Goal: Transaction & Acquisition: Purchase product/service

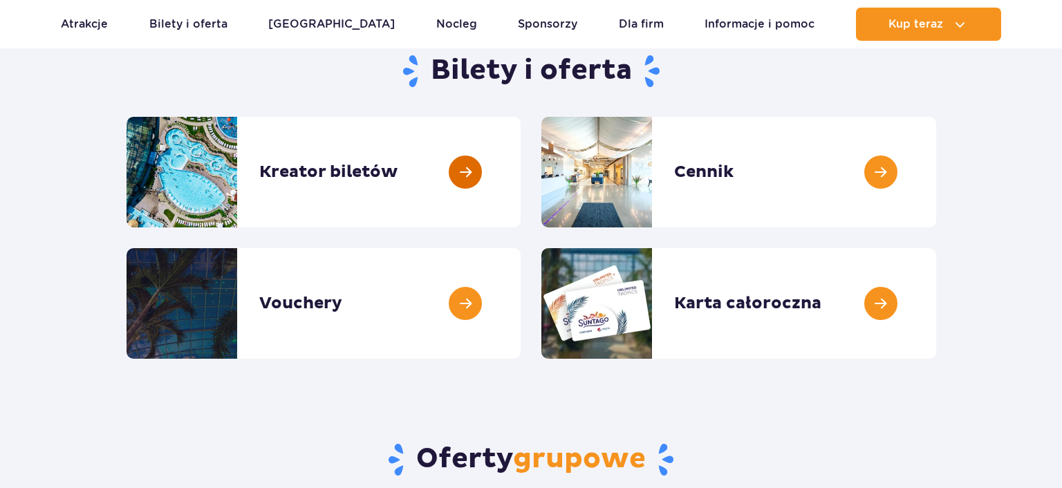
click at [521, 180] on link at bounding box center [521, 172] width 0 height 111
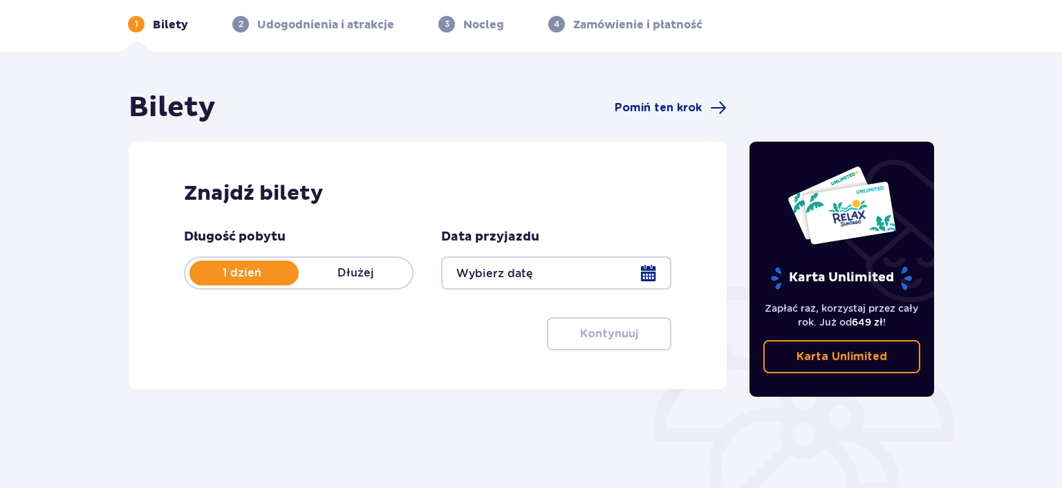
scroll to position [73, 0]
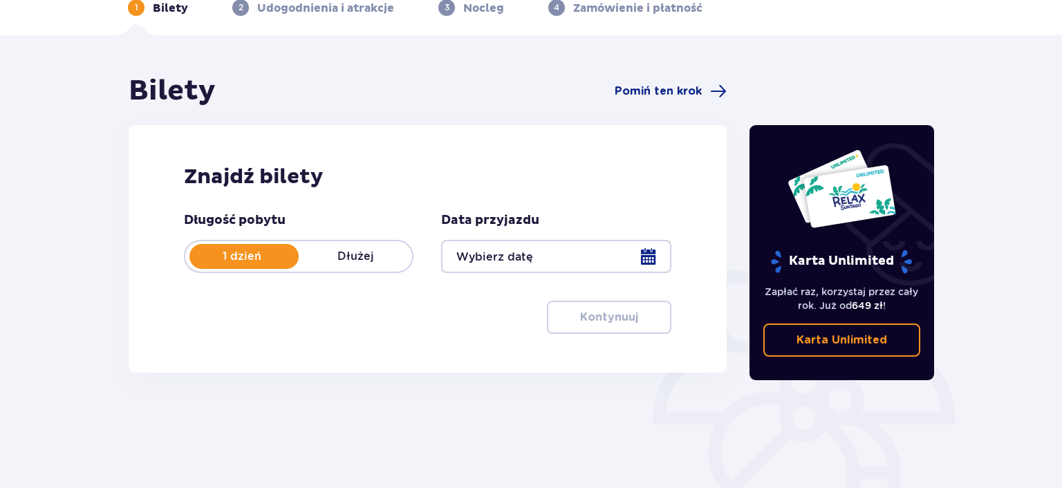
click at [648, 258] on div at bounding box center [555, 256] width 229 height 33
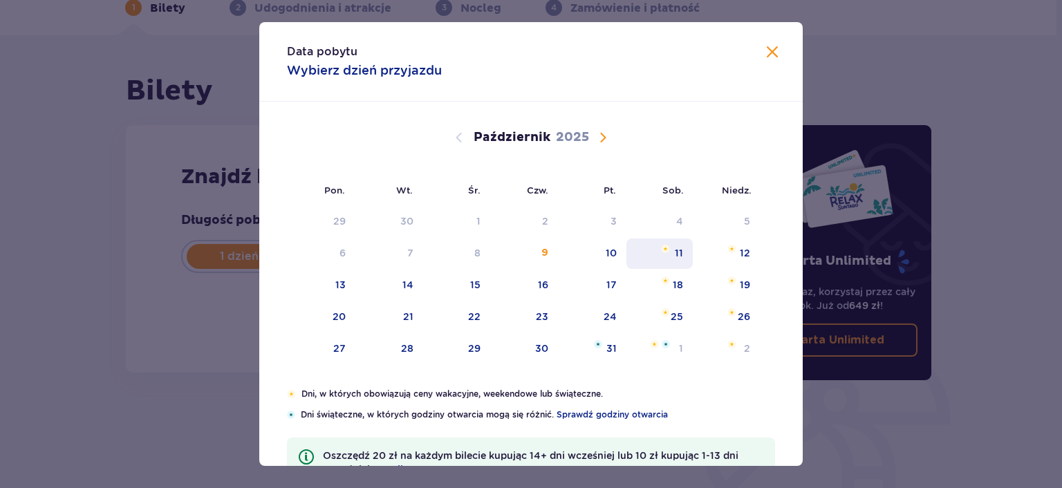
click at [678, 246] on div "11" at bounding box center [679, 253] width 8 height 14
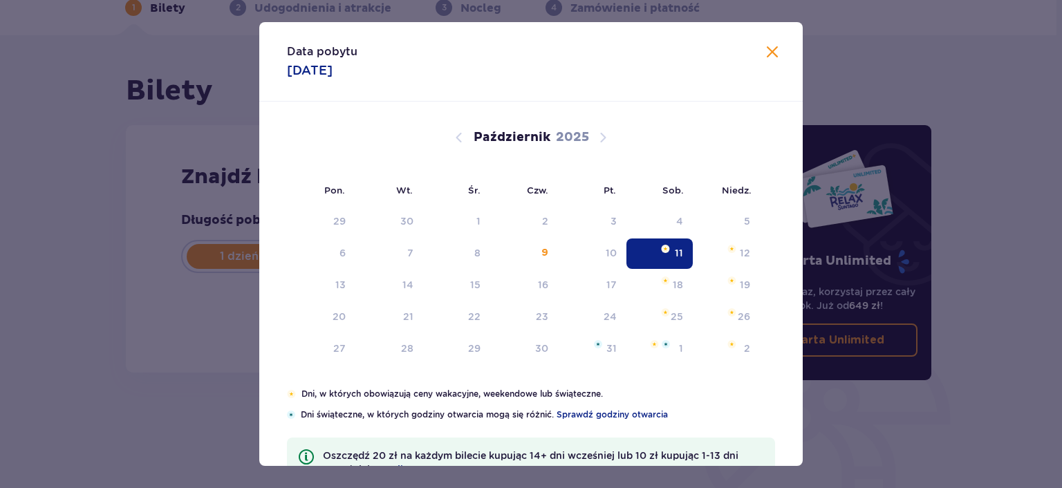
type input "11.10.25"
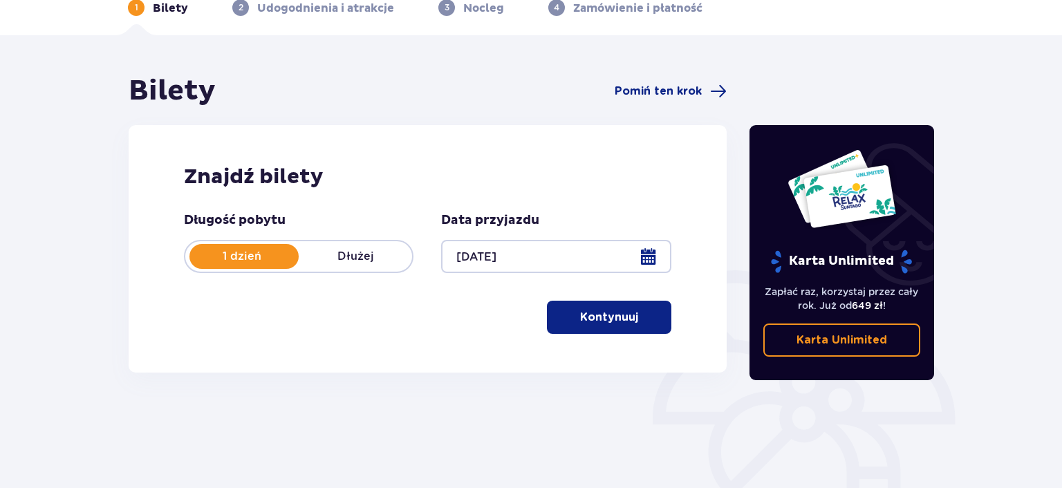
click at [600, 318] on p "Kontynuuj" at bounding box center [609, 317] width 58 height 15
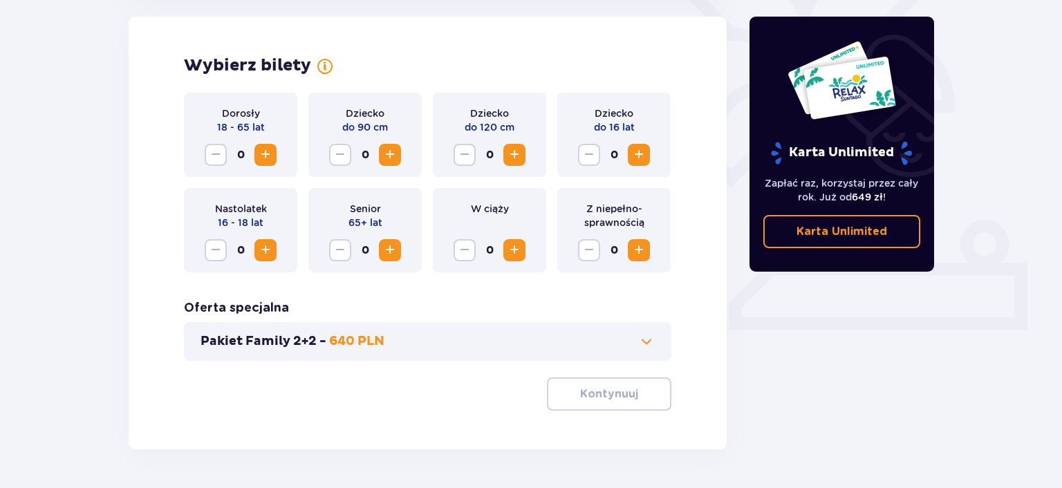
scroll to position [385, 0]
click at [263, 153] on span "Zwiększ" at bounding box center [265, 154] width 17 height 17
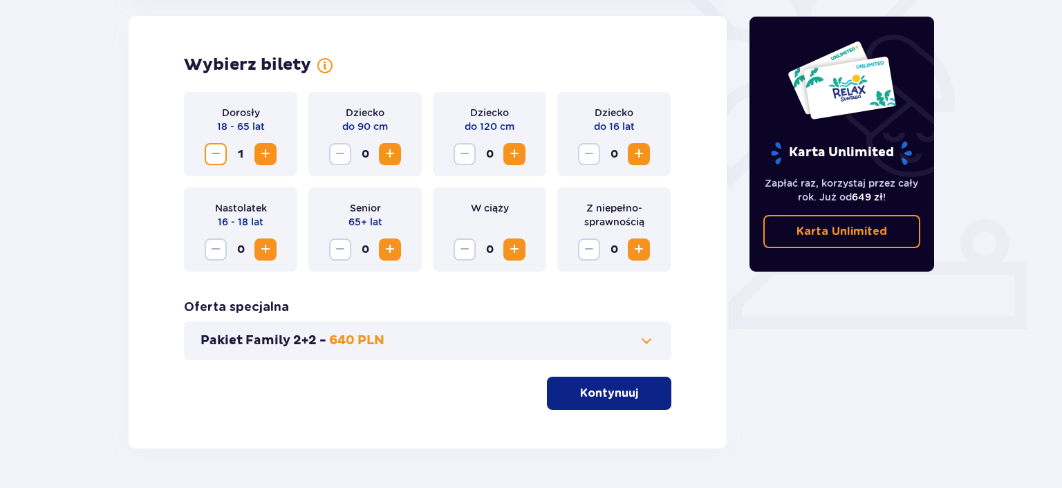
click at [263, 153] on span "Zwiększ" at bounding box center [265, 154] width 17 height 17
click at [641, 153] on span "Zwiększ" at bounding box center [638, 154] width 17 height 17
click at [311, 343] on p "Pakiet Family 2+2 -" at bounding box center [263, 340] width 126 height 17
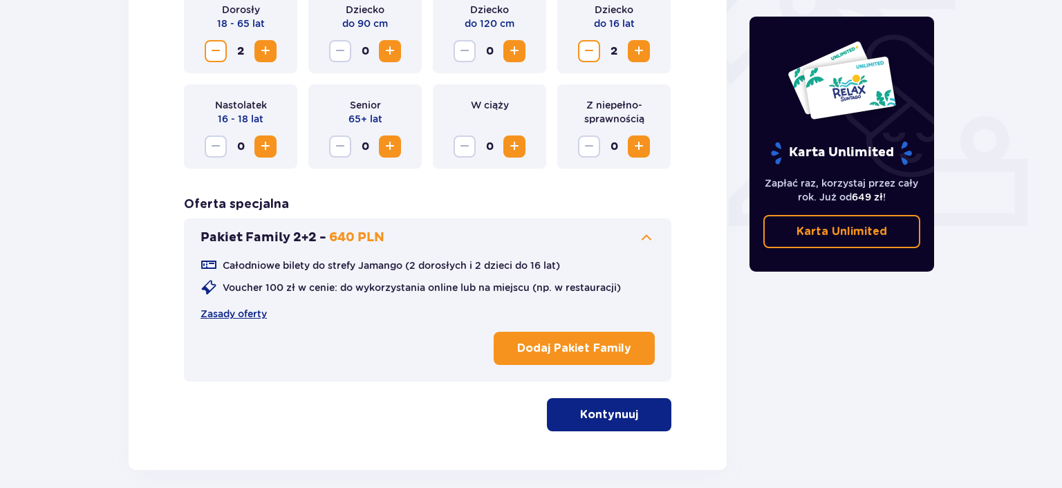
scroll to position [530, 0]
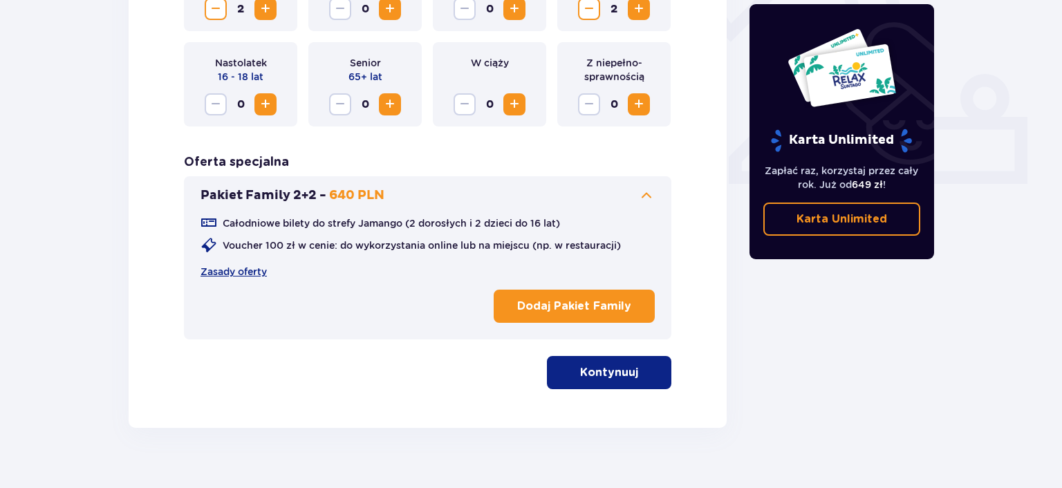
click at [646, 198] on span at bounding box center [646, 195] width 17 height 17
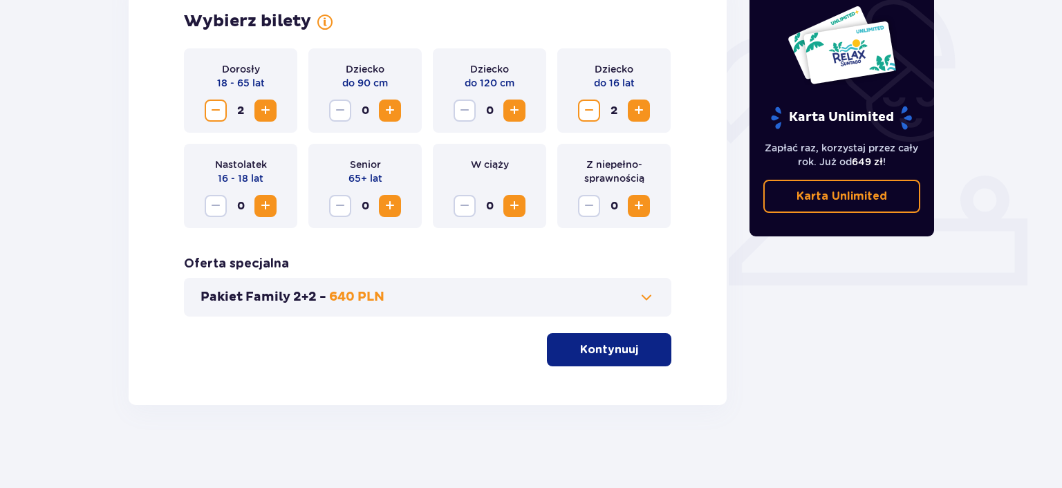
click at [626, 350] on p "Kontynuuj" at bounding box center [609, 349] width 58 height 15
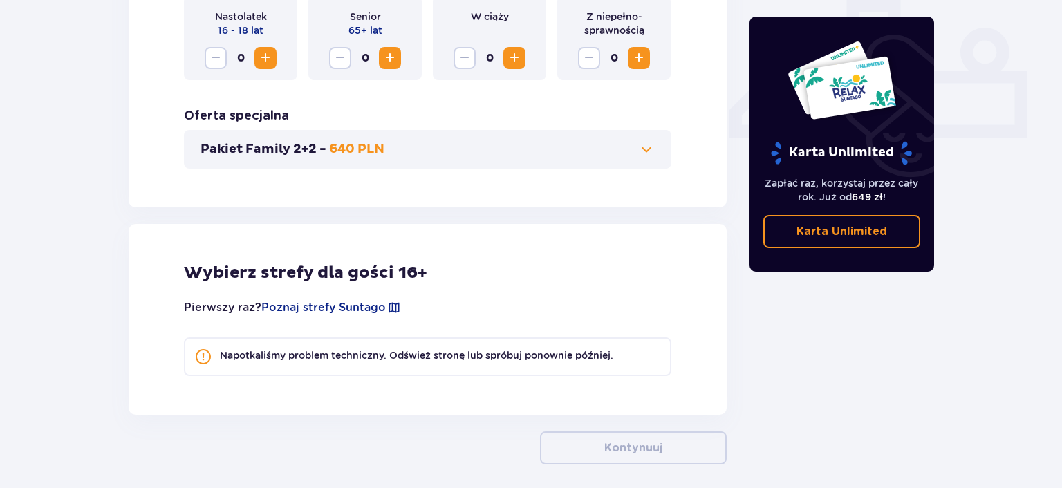
scroll to position [636, 0]
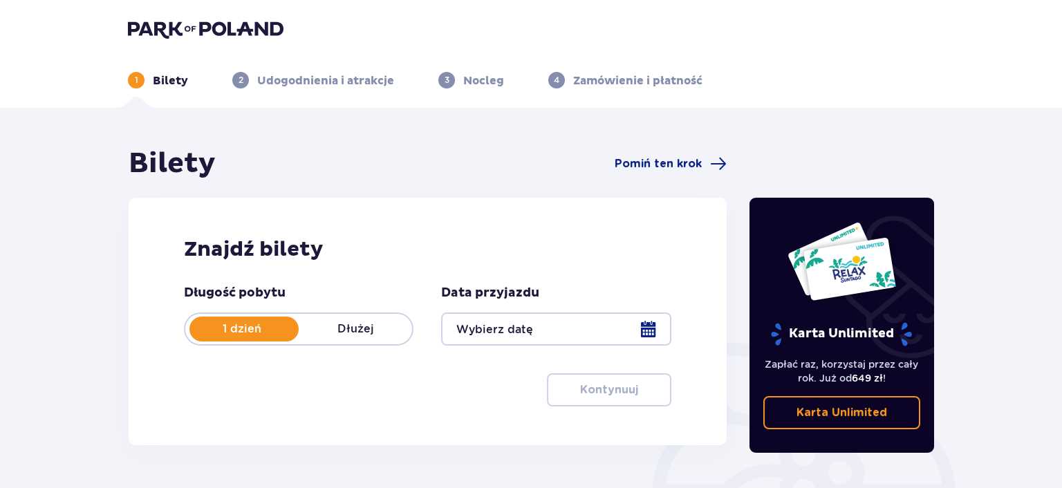
click at [651, 328] on div at bounding box center [555, 328] width 229 height 33
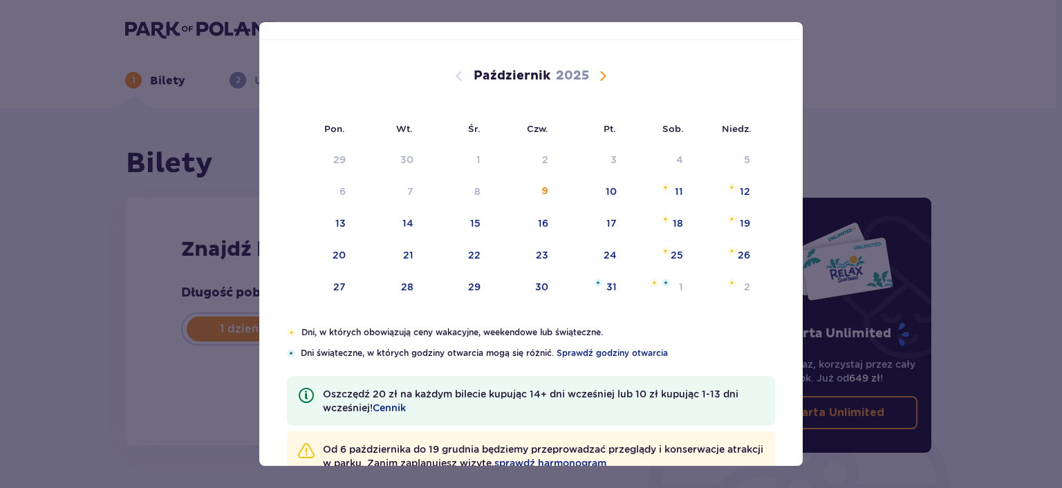
scroll to position [79, 0]
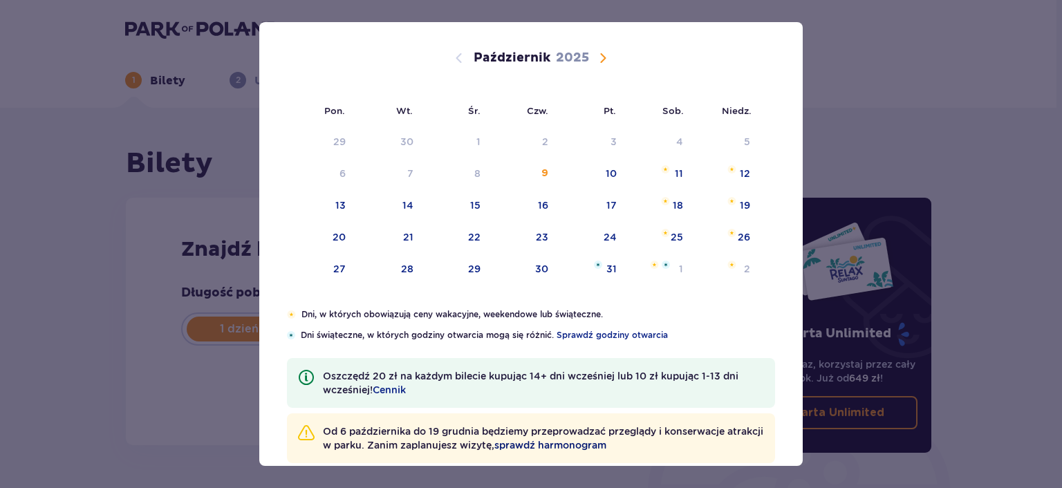
click at [588, 444] on span "sprawdź harmonogram" at bounding box center [550, 445] width 112 height 14
click at [678, 173] on div "11" at bounding box center [679, 174] width 8 height 14
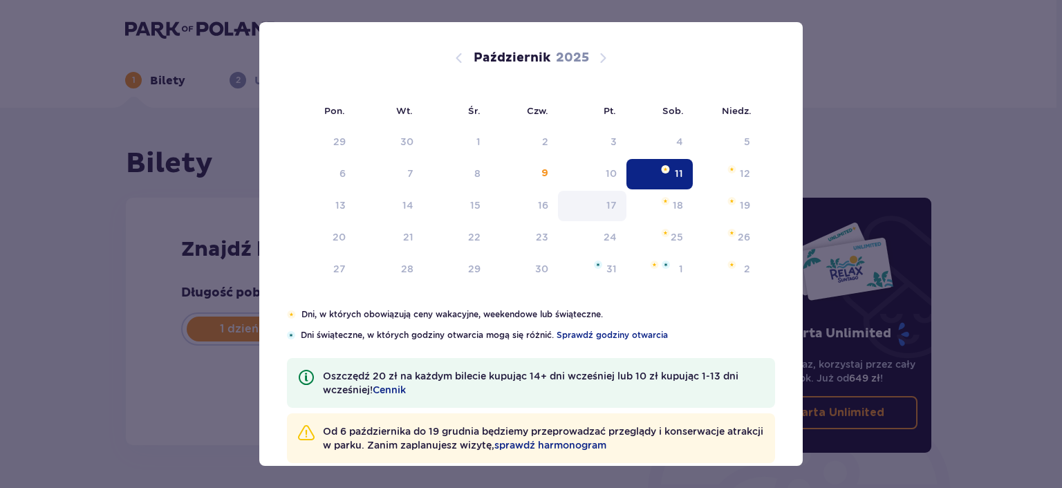
type input "11.10.25"
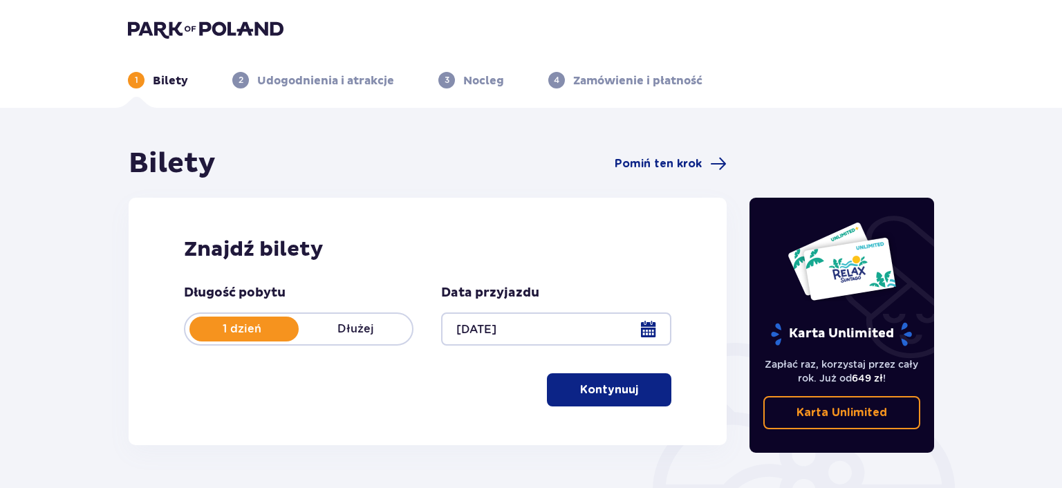
click at [599, 391] on p "Kontynuuj" at bounding box center [609, 389] width 58 height 15
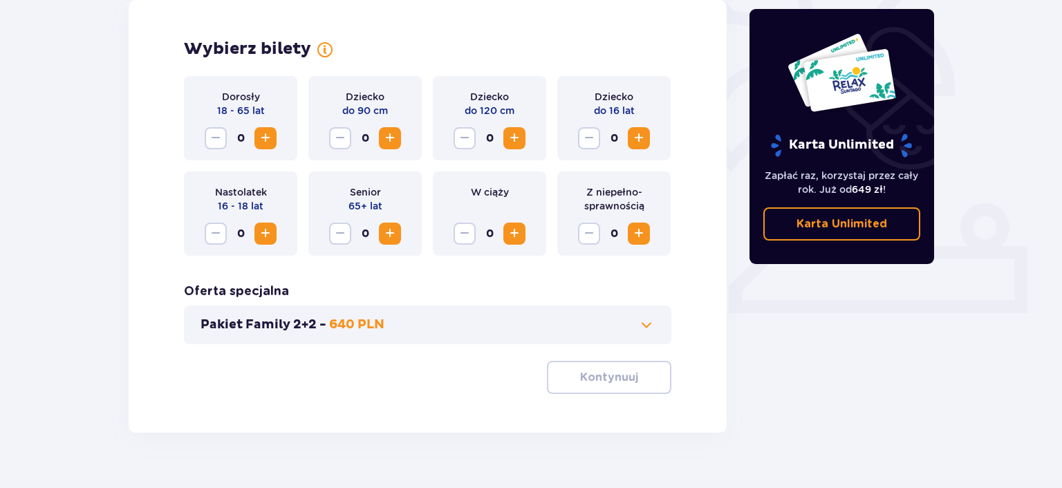
scroll to position [403, 0]
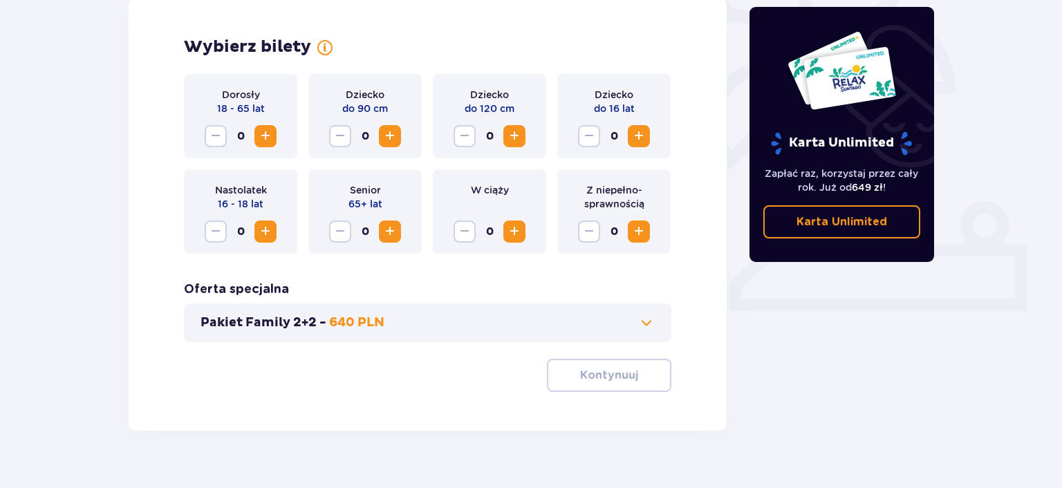
click at [268, 143] on span "Zwiększ" at bounding box center [265, 136] width 17 height 17
click at [640, 136] on span "Zwiększ" at bounding box center [638, 136] width 17 height 17
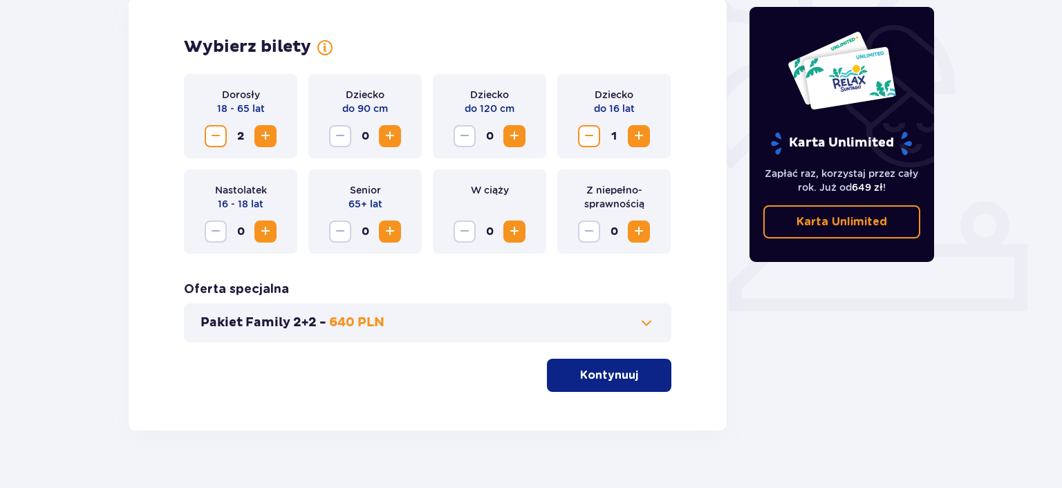
click at [640, 136] on span "Zwiększ" at bounding box center [638, 136] width 17 height 17
click at [608, 377] on p "Kontynuuj" at bounding box center [609, 375] width 58 height 15
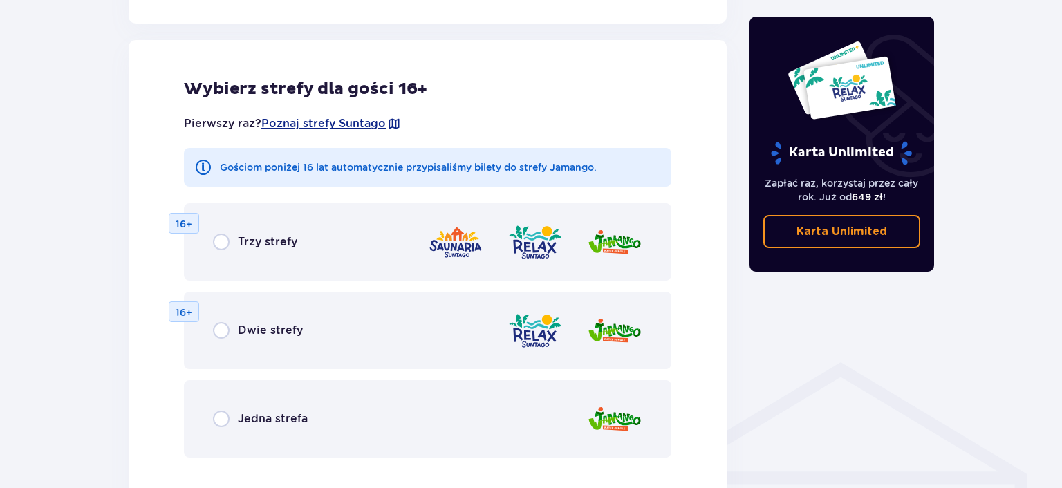
scroll to position [767, 0]
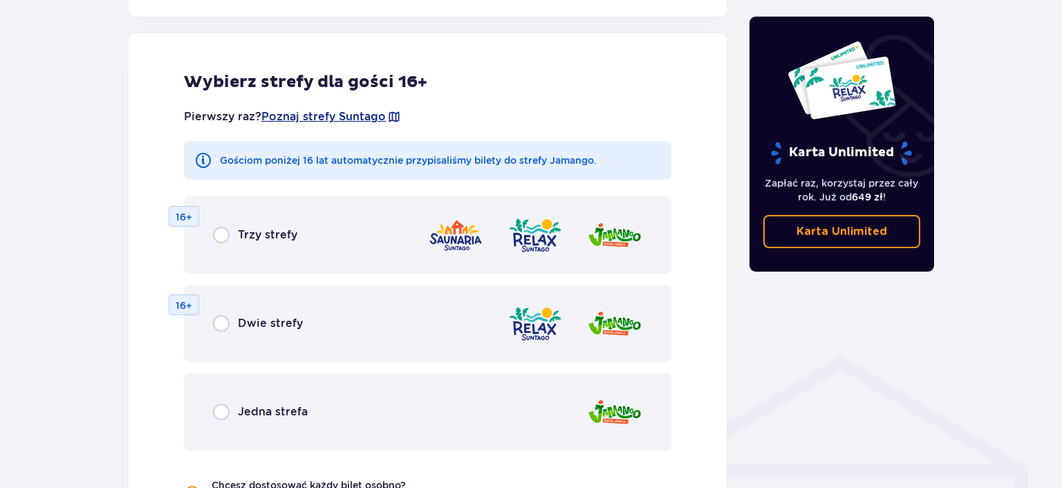
click at [222, 327] on input "radio" at bounding box center [221, 323] width 17 height 17
radio input "true"
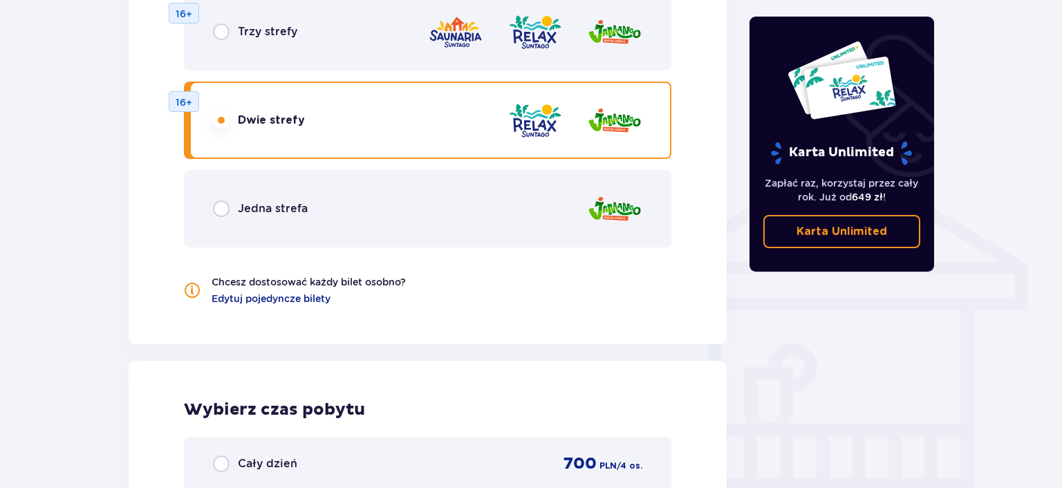
scroll to position [933, 0]
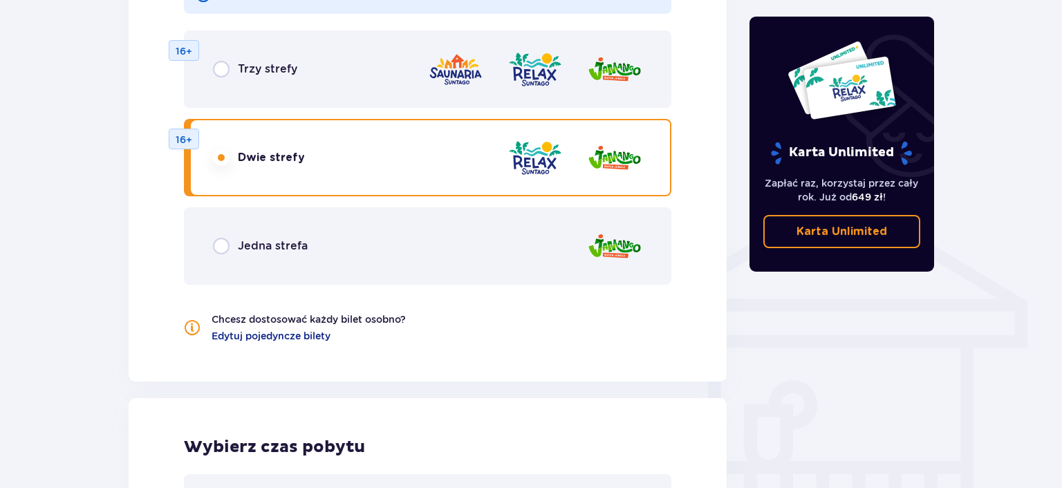
click at [223, 246] on input "radio" at bounding box center [221, 246] width 17 height 17
radio input "true"
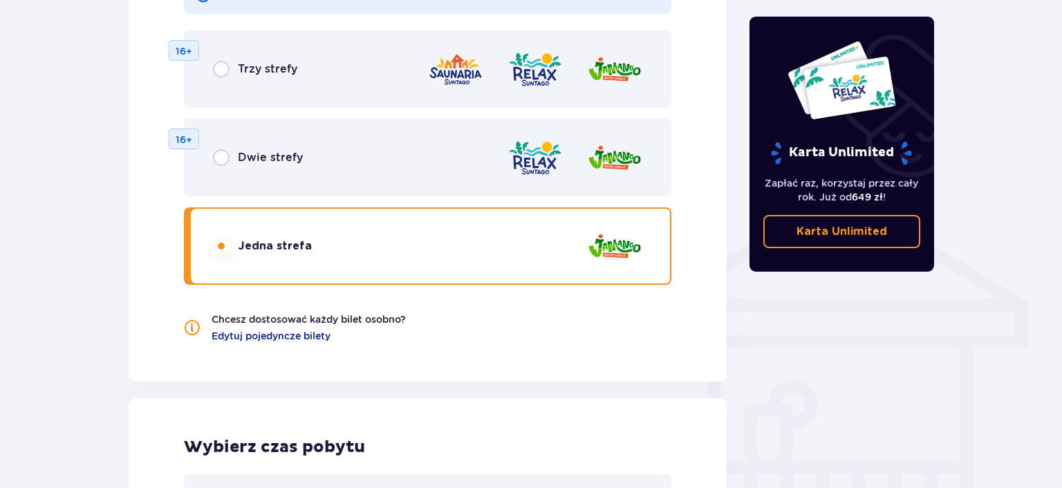
click at [223, 156] on input "radio" at bounding box center [221, 157] width 17 height 17
radio input "true"
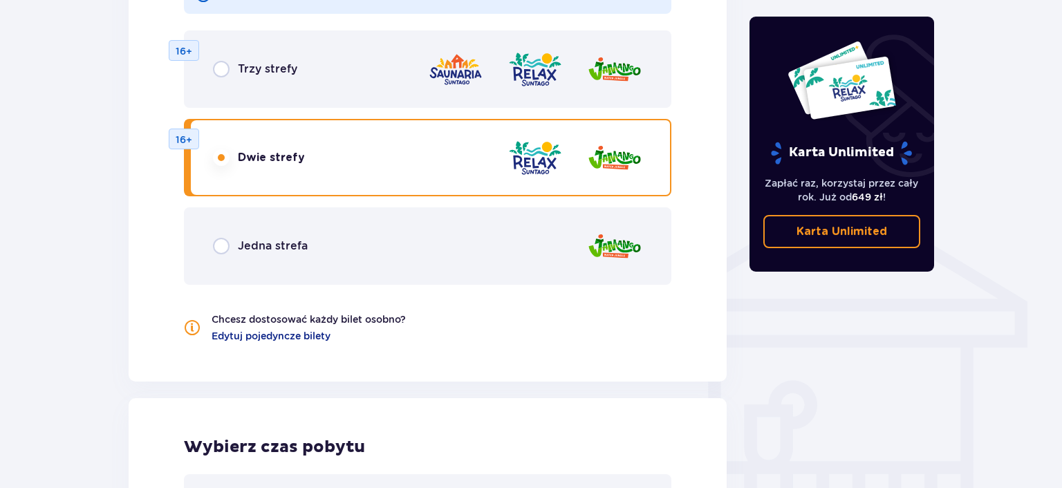
click at [225, 253] on input "radio" at bounding box center [221, 246] width 17 height 17
radio input "true"
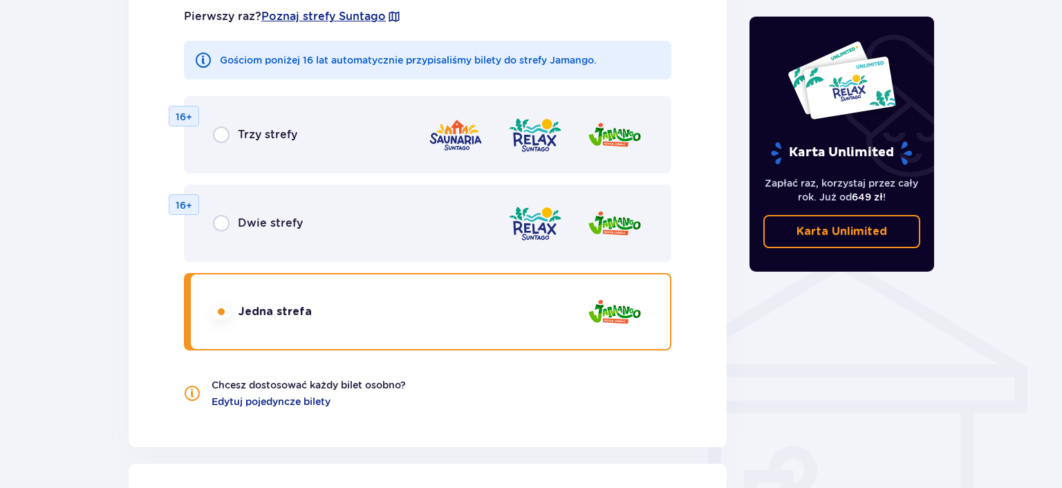
scroll to position [860, 0]
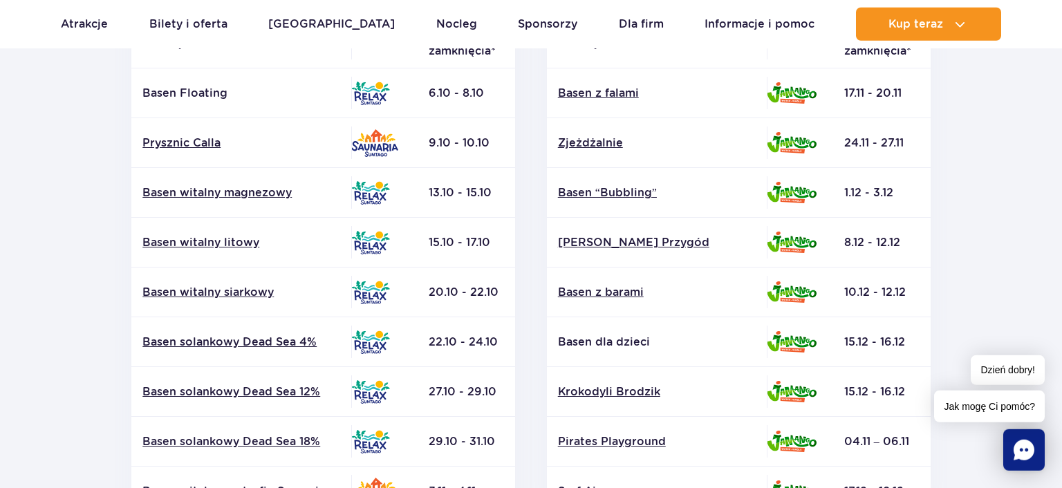
scroll to position [438, 0]
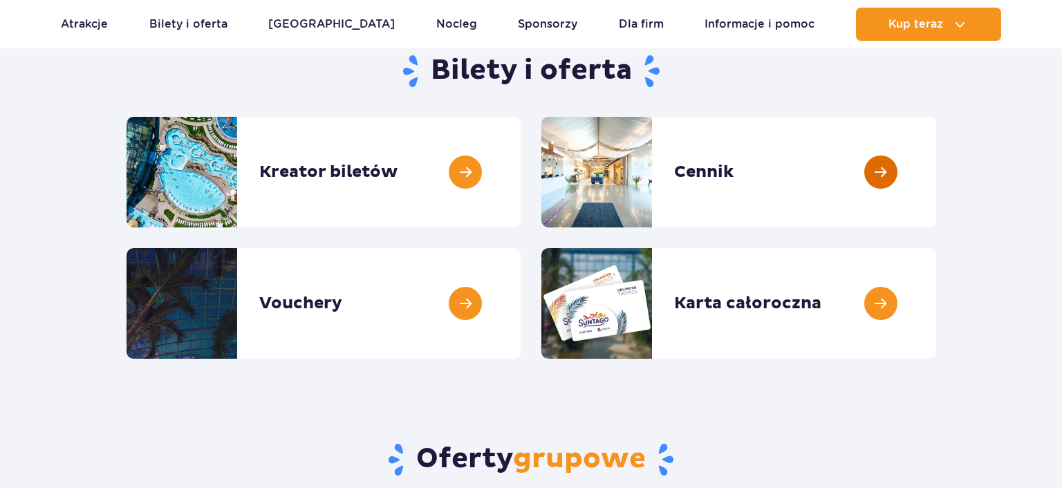
scroll to position [146, 0]
click at [936, 165] on link at bounding box center [936, 172] width 0 height 111
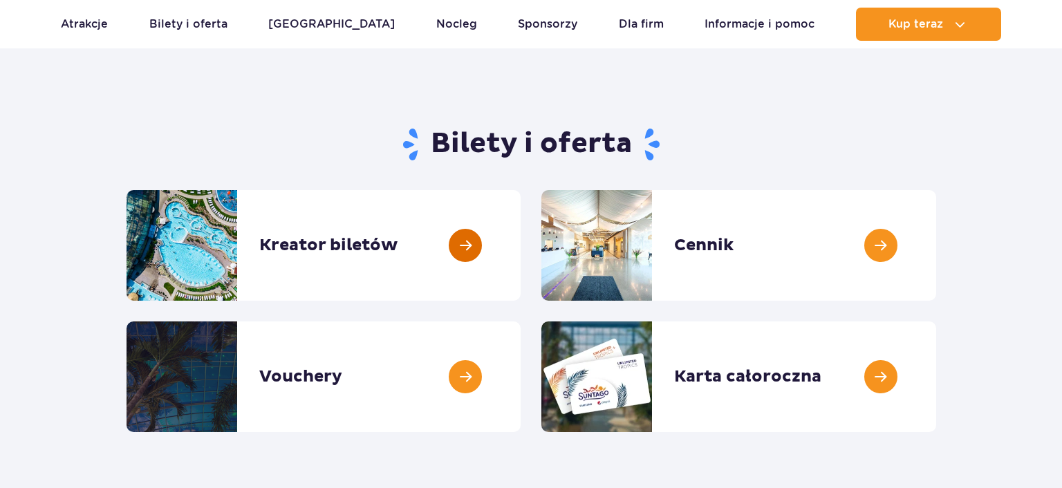
scroll to position [73, 0]
click at [521, 245] on link at bounding box center [521, 245] width 0 height 111
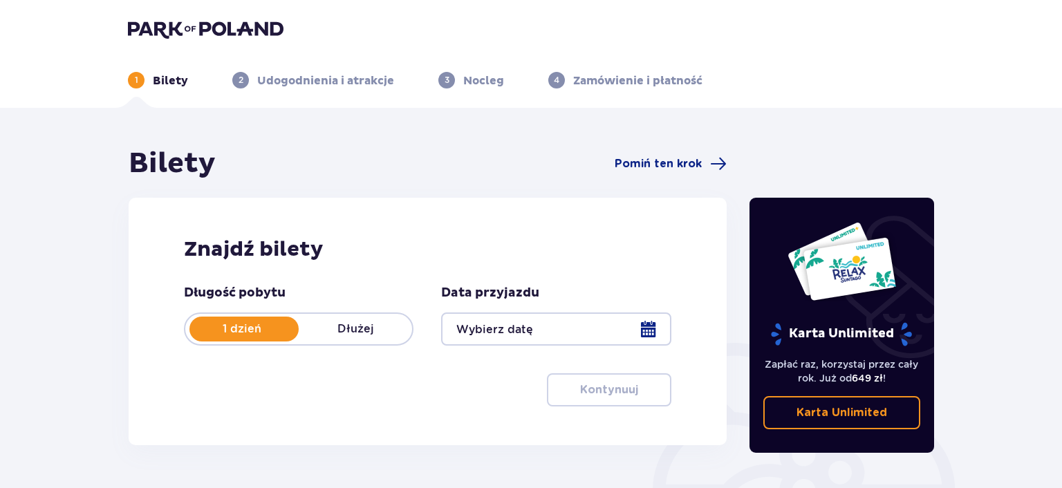
click at [647, 328] on div at bounding box center [555, 328] width 229 height 33
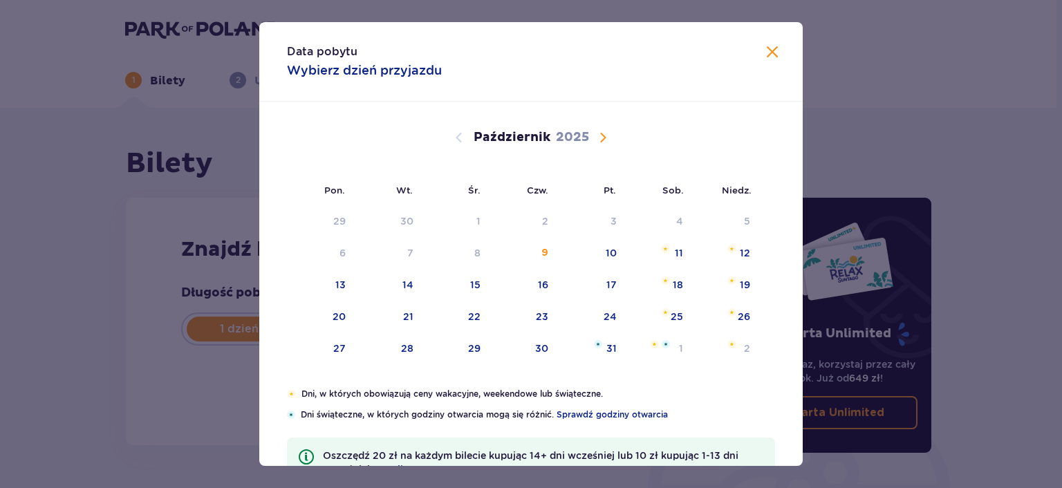
drag, startPoint x: 673, startPoint y: 255, endPoint x: 1009, endPoint y: 297, distance: 338.6
click at [673, 254] on div "11" at bounding box center [659, 253] width 67 height 30
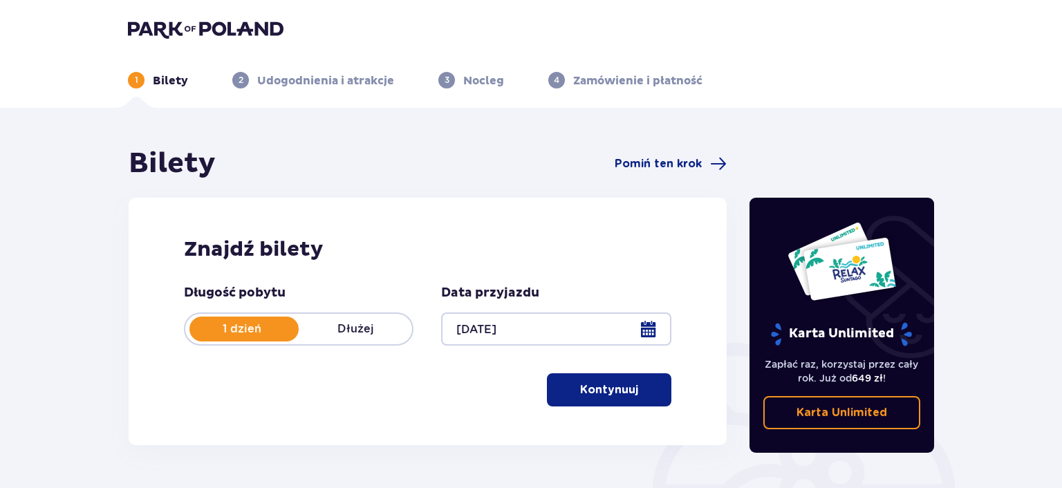
type input "[DATE]"
click at [615, 380] on button "Kontynuuj" at bounding box center [609, 389] width 124 height 33
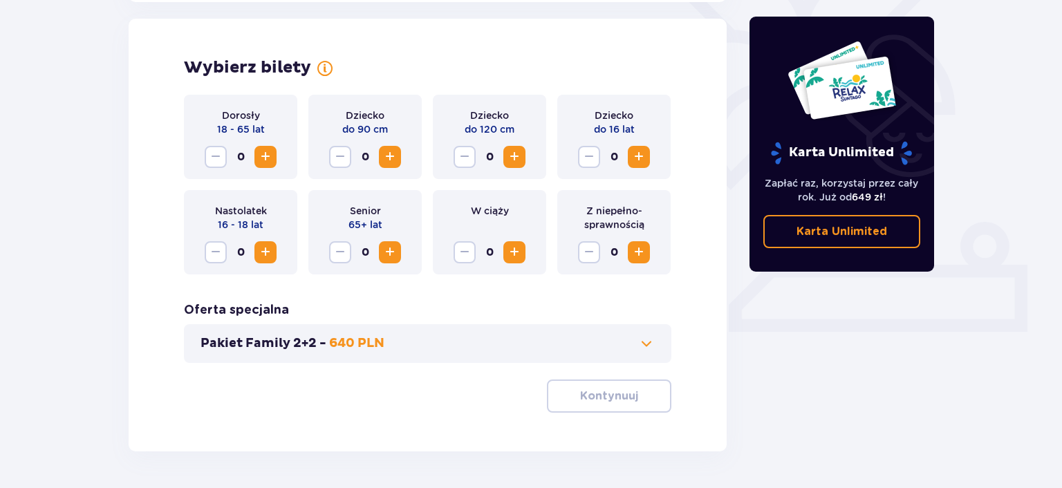
scroll to position [384, 0]
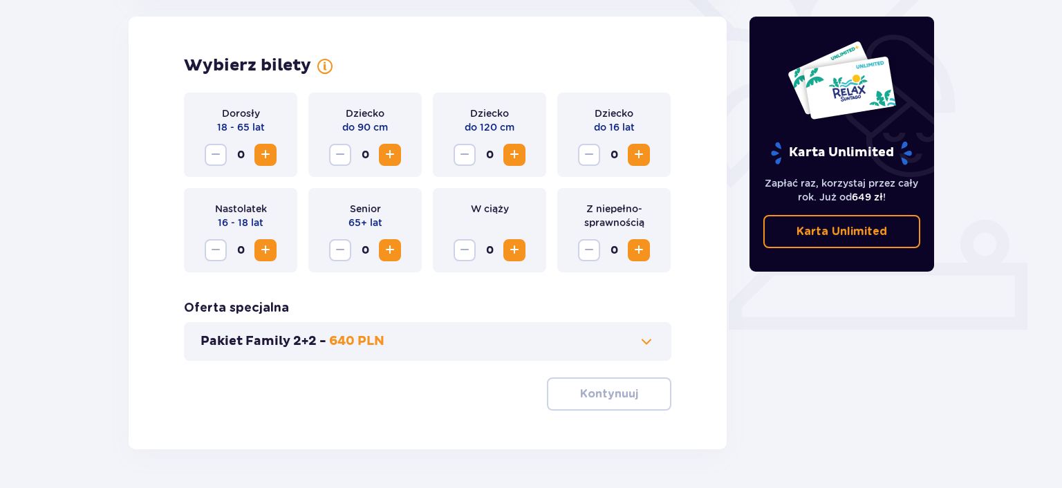
click at [263, 153] on span "Zwiększ" at bounding box center [265, 155] width 17 height 17
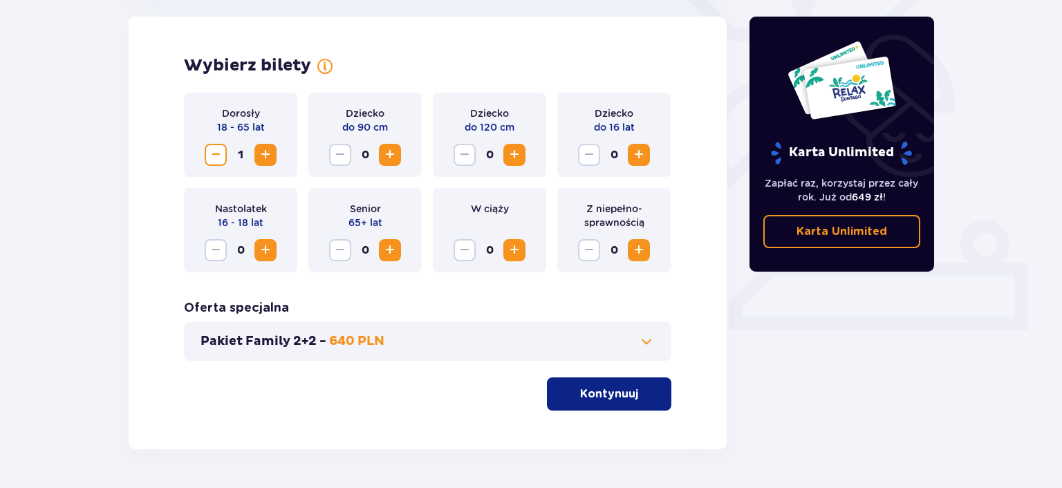
click at [263, 153] on span "Zwiększ" at bounding box center [265, 155] width 17 height 17
click at [619, 400] on p "Kontynuuj" at bounding box center [609, 393] width 58 height 15
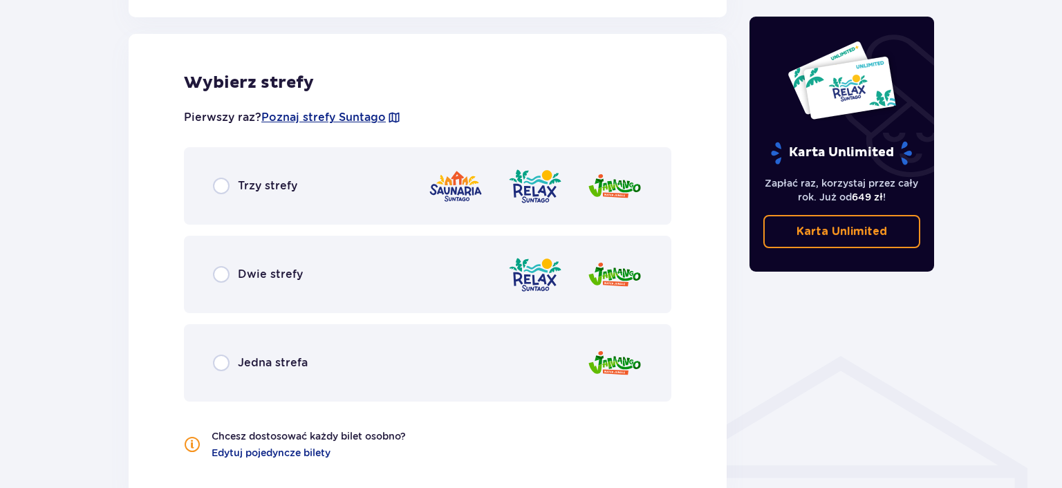
scroll to position [767, 0]
click at [228, 271] on input "radio" at bounding box center [221, 273] width 17 height 17
radio input "true"
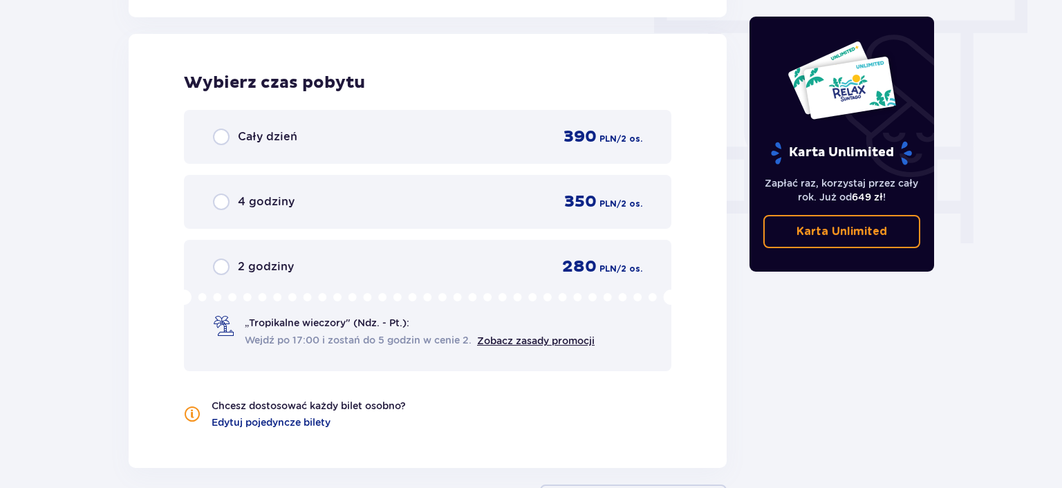
scroll to position [1248, 0]
click at [225, 135] on input "radio" at bounding box center [221, 136] width 17 height 17
radio input "true"
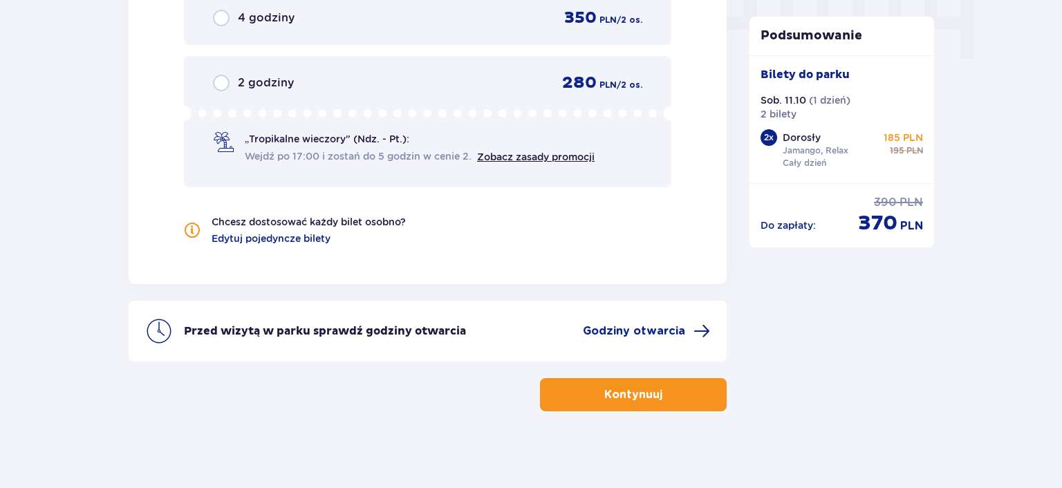
scroll to position [1436, 0]
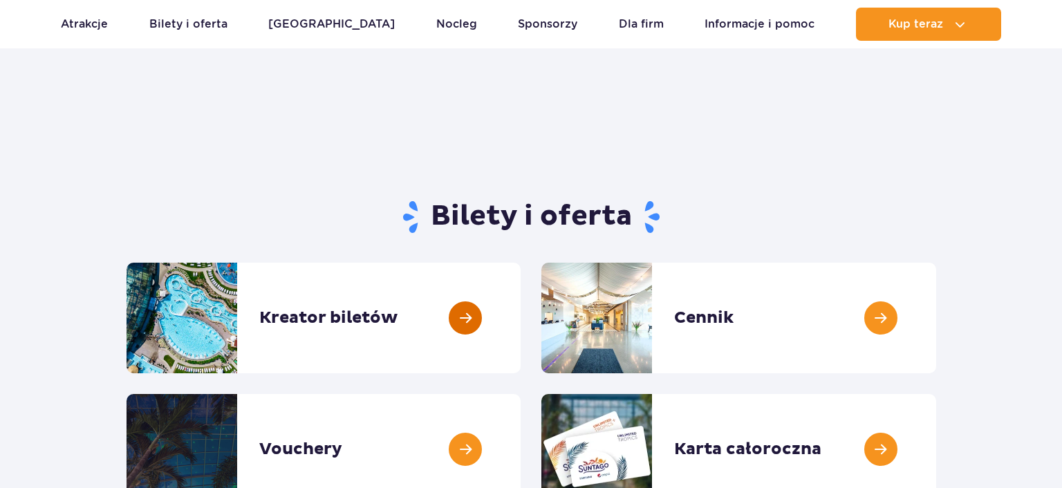
scroll to position [73, 0]
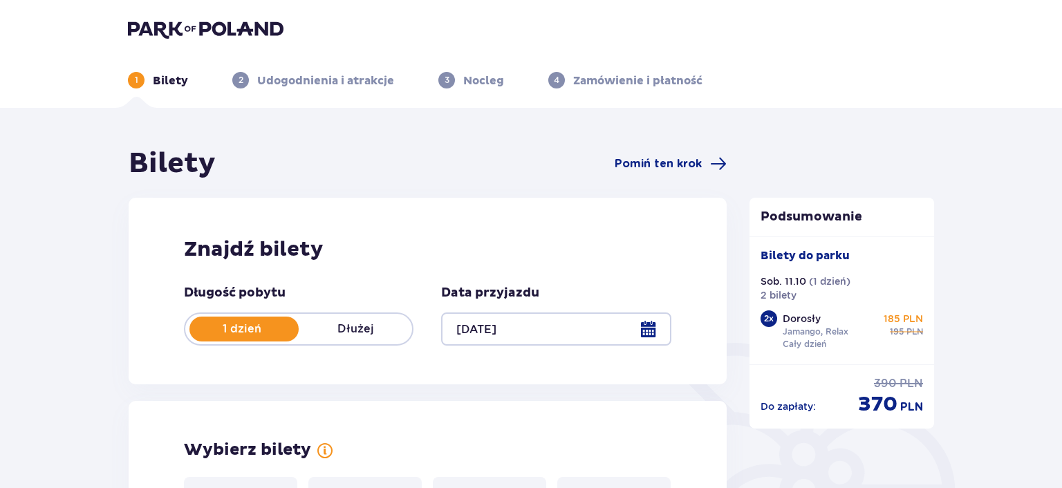
click at [647, 332] on div at bounding box center [555, 328] width 229 height 33
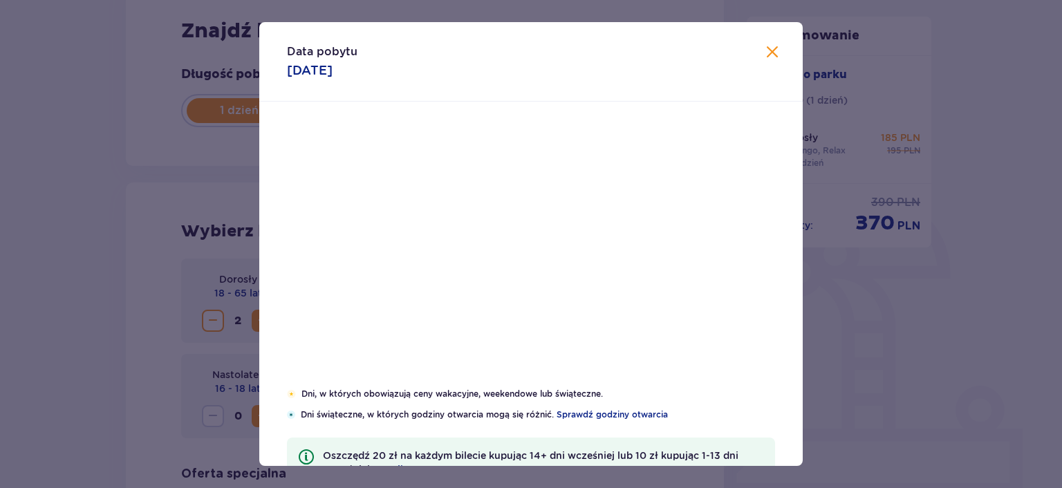
scroll to position [218, 0]
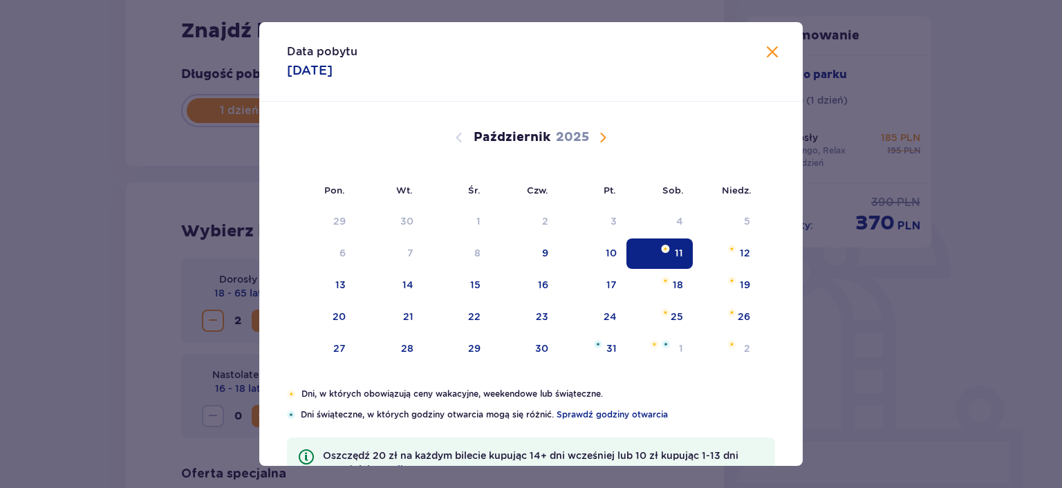
click at [776, 58] on span "Zamknij" at bounding box center [772, 52] width 17 height 17
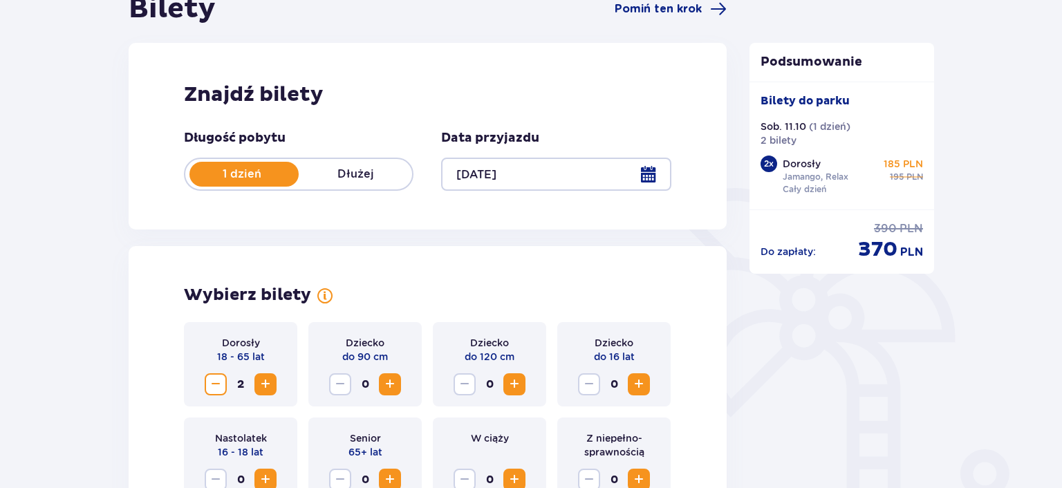
scroll to position [218, 0]
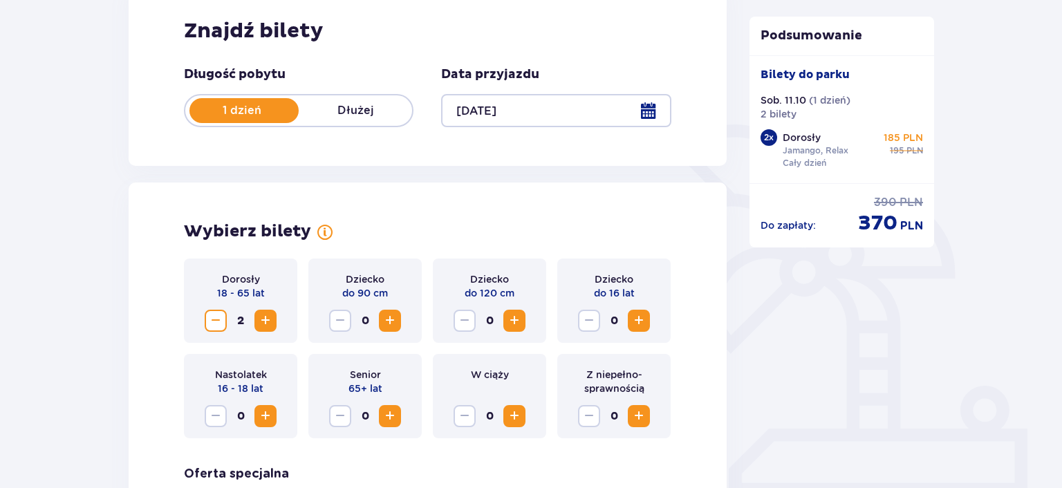
click at [214, 321] on span "Zmniejsz" at bounding box center [215, 320] width 17 height 17
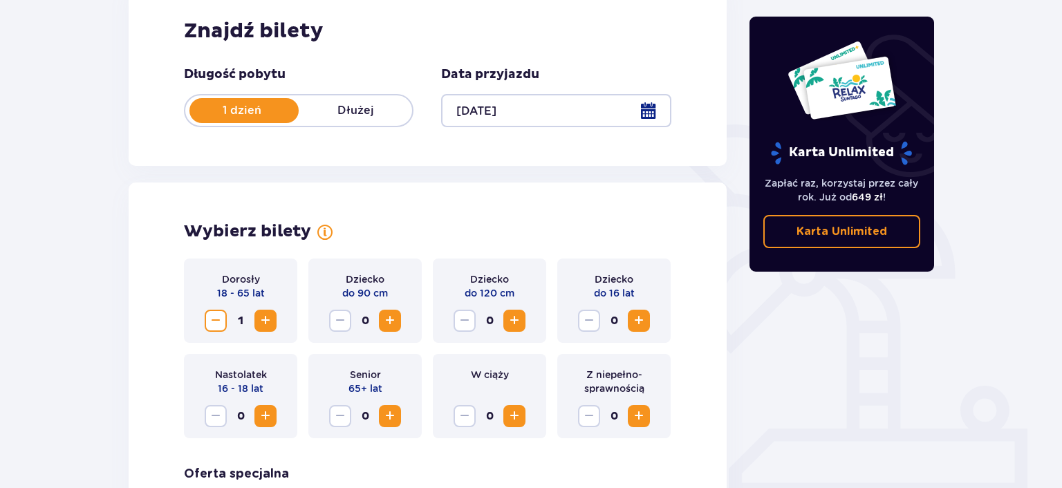
click at [214, 321] on span "Zmniejsz" at bounding box center [215, 320] width 17 height 17
click at [643, 319] on span "Zwiększ" at bounding box center [638, 320] width 17 height 17
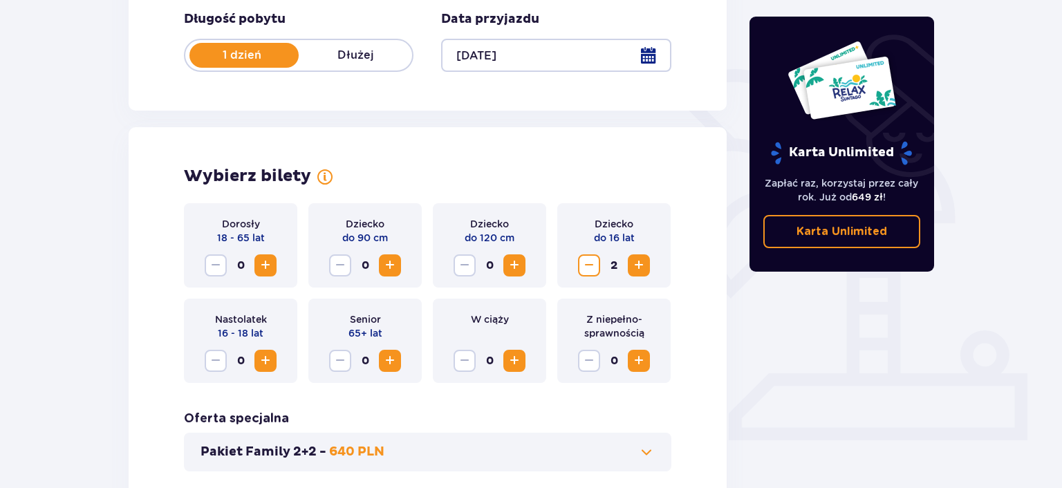
scroll to position [365, 0]
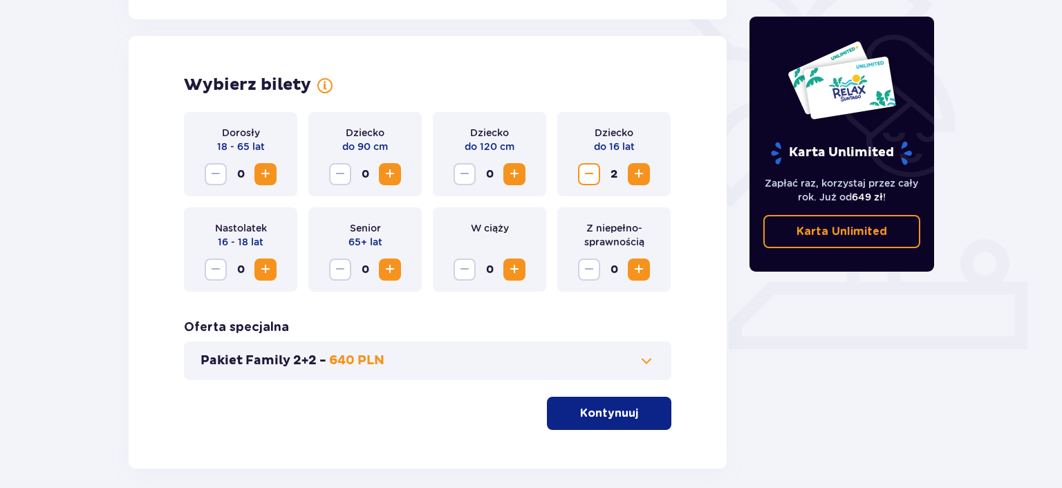
click at [612, 413] on p "Kontynuuj" at bounding box center [609, 413] width 58 height 15
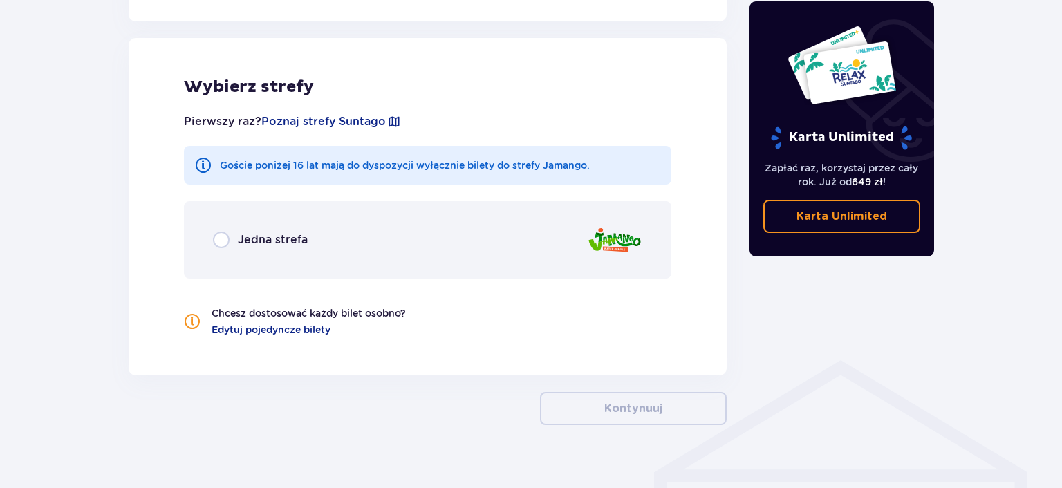
scroll to position [767, 0]
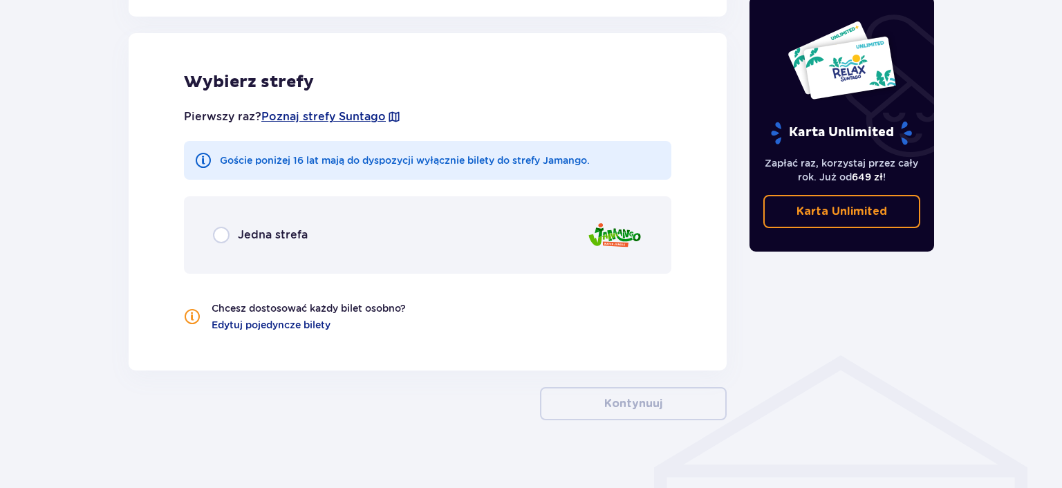
drag, startPoint x: 223, startPoint y: 236, endPoint x: 474, endPoint y: 258, distance: 251.9
click at [223, 236] on input "radio" at bounding box center [221, 235] width 17 height 17
radio input "true"
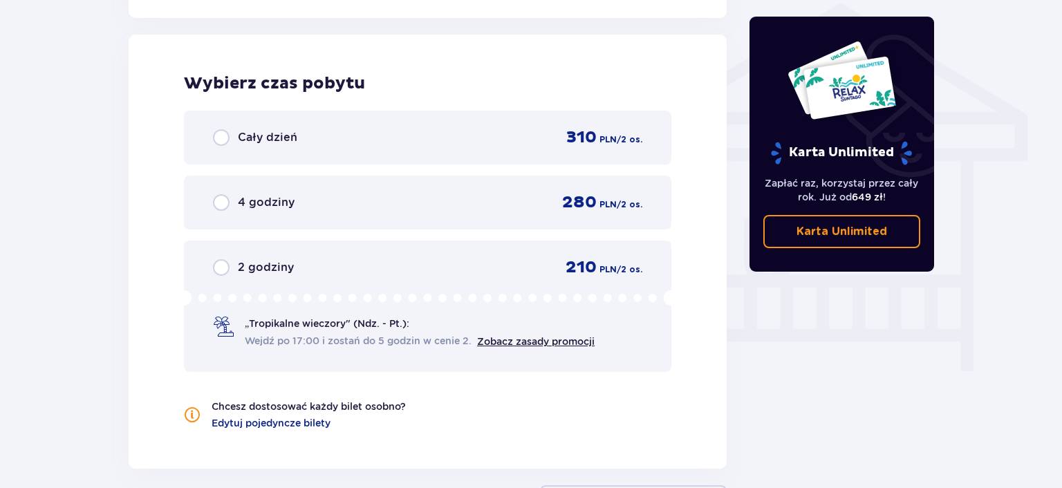
scroll to position [1121, 0]
click at [225, 140] on input "radio" at bounding box center [221, 136] width 17 height 17
radio input "true"
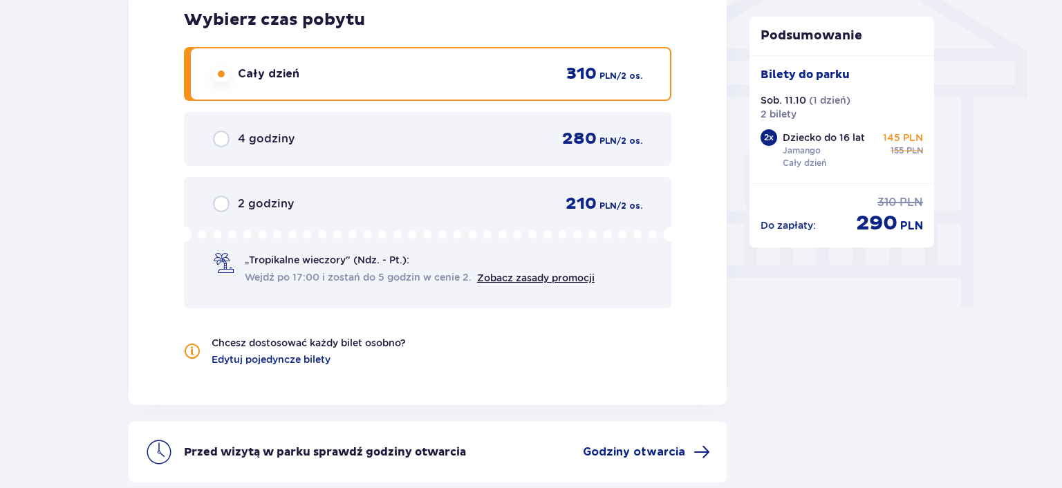
scroll to position [1163, 0]
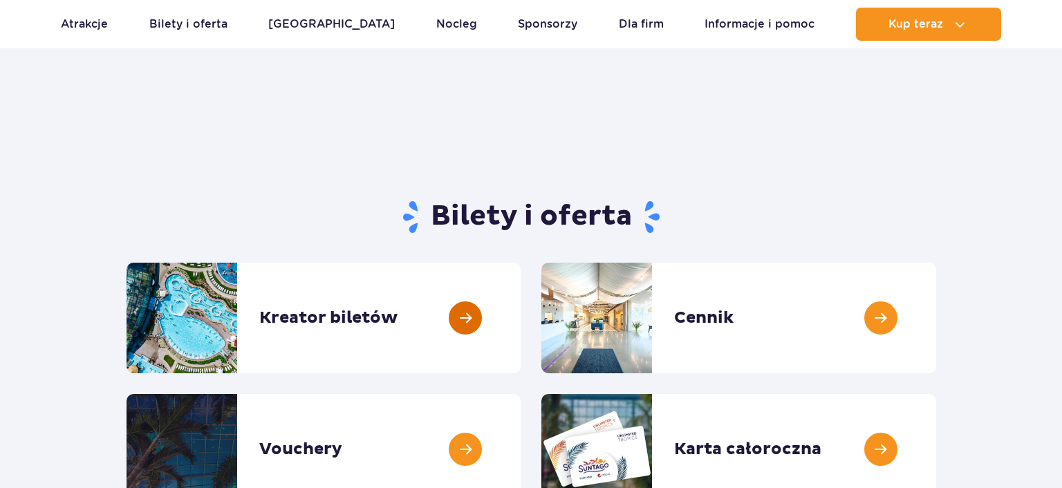
scroll to position [73, 0]
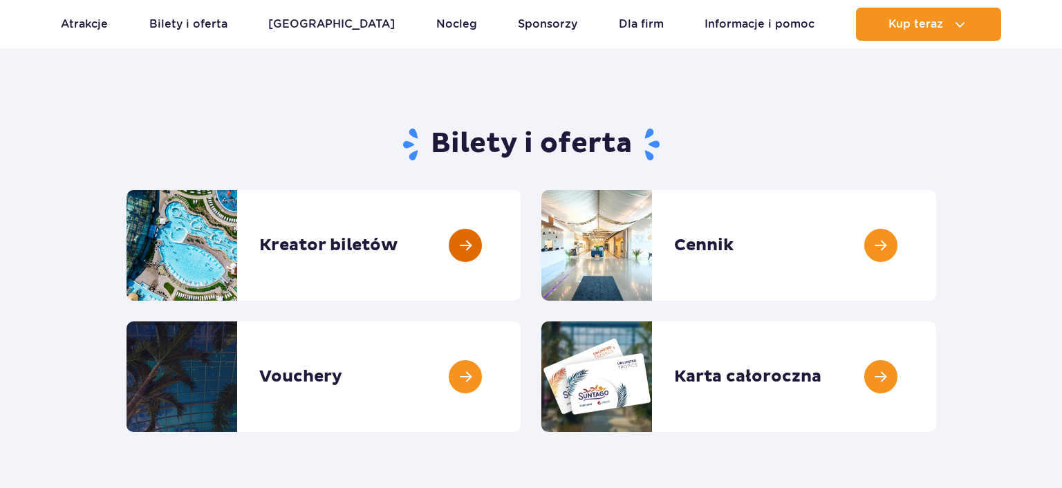
click at [521, 239] on link at bounding box center [521, 245] width 0 height 111
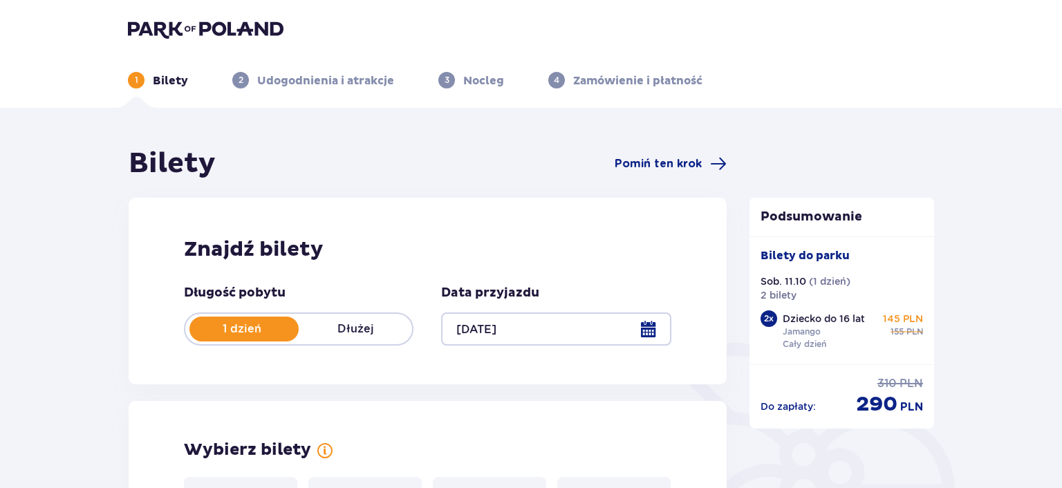
scroll to position [146, 0]
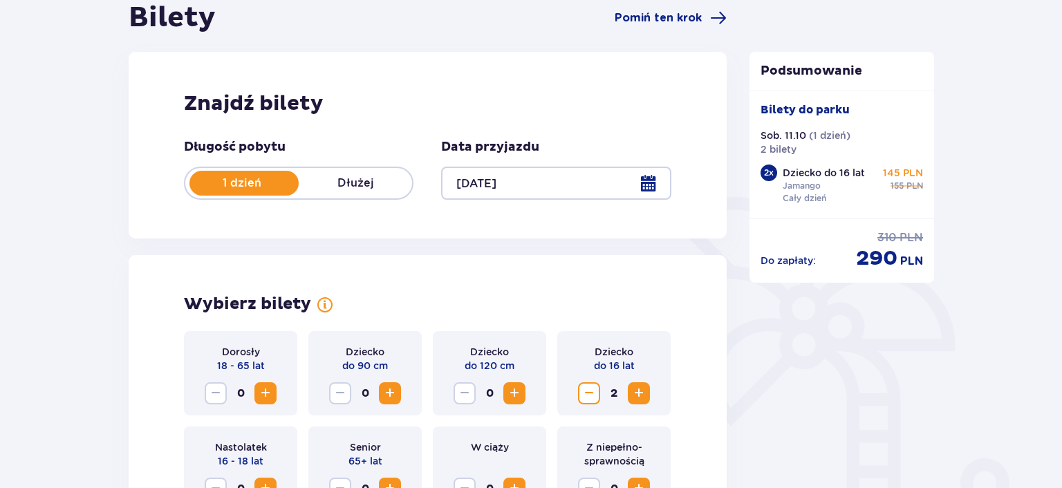
click at [268, 393] on span "Zwiększ" at bounding box center [265, 393] width 17 height 17
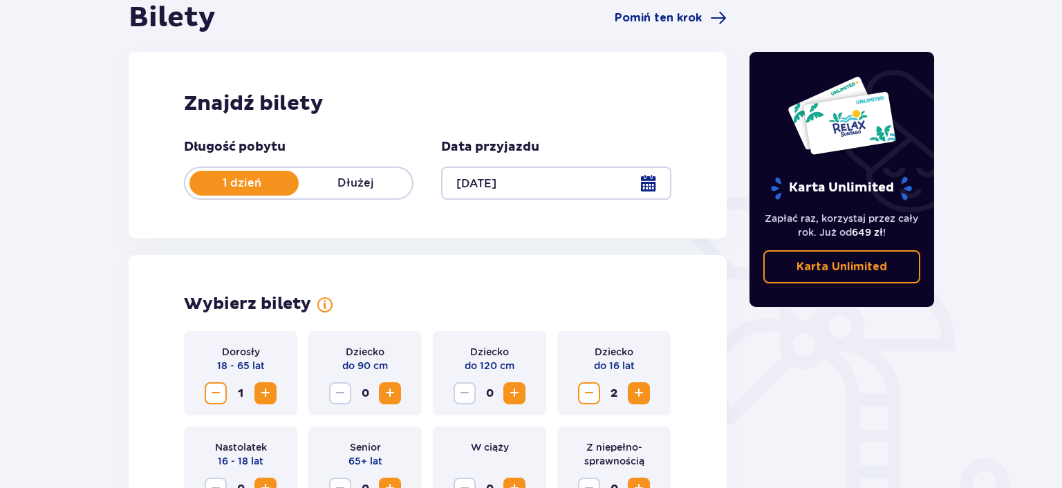
click at [268, 393] on span "Zwiększ" at bounding box center [265, 393] width 17 height 17
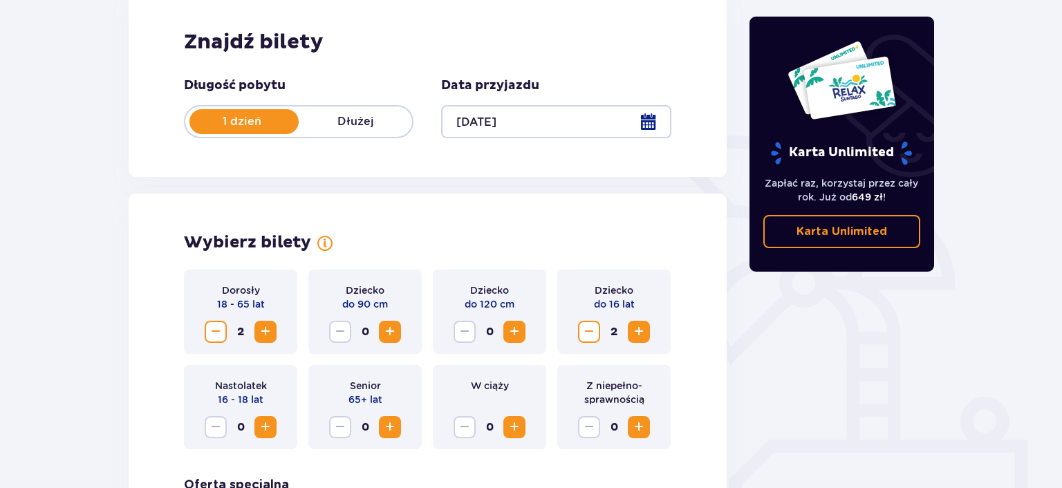
scroll to position [365, 0]
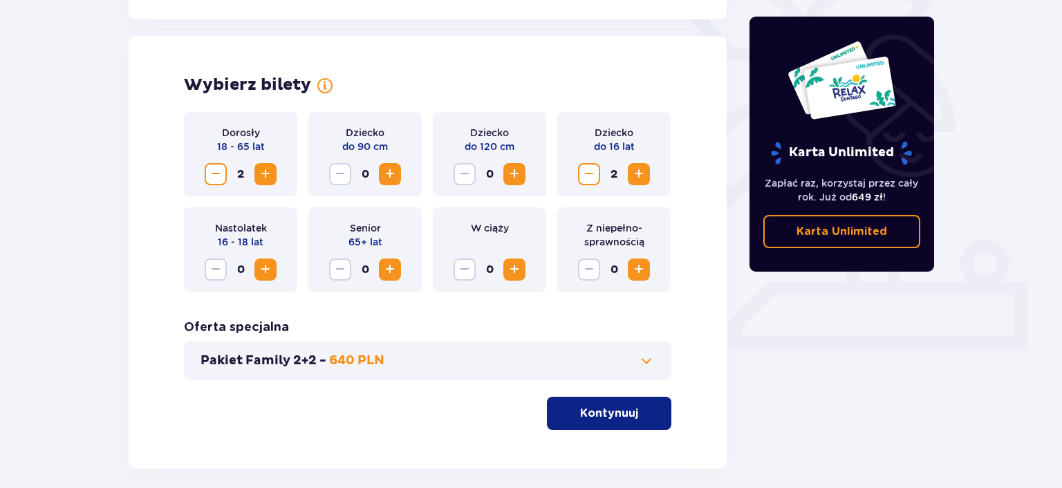
click at [601, 423] on button "Kontynuuj" at bounding box center [609, 413] width 124 height 33
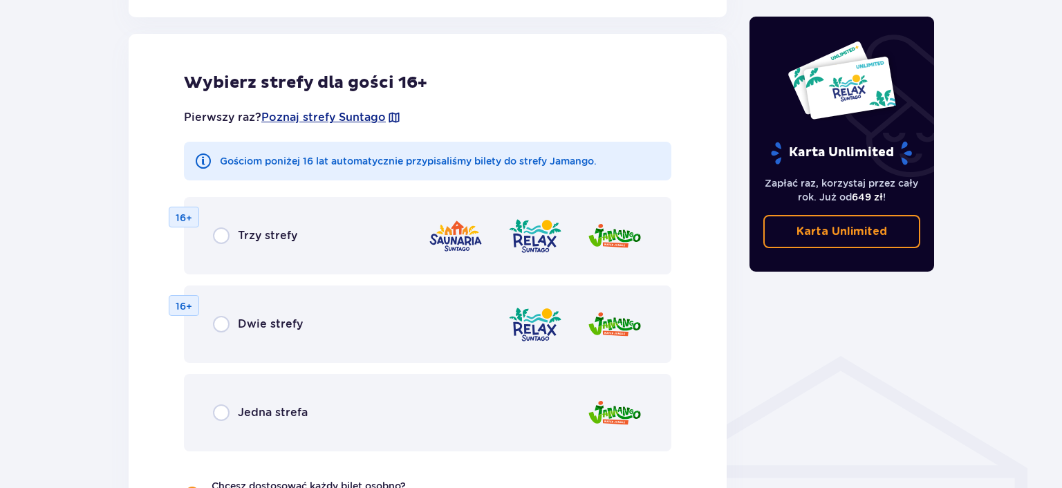
scroll to position [767, 0]
click at [223, 328] on input "radio" at bounding box center [221, 323] width 17 height 17
radio input "true"
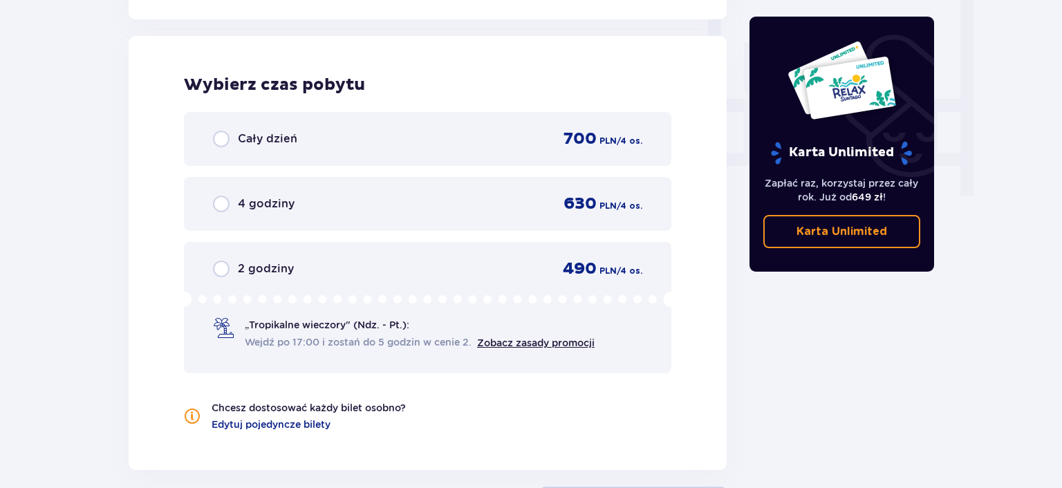
scroll to position [1298, 0]
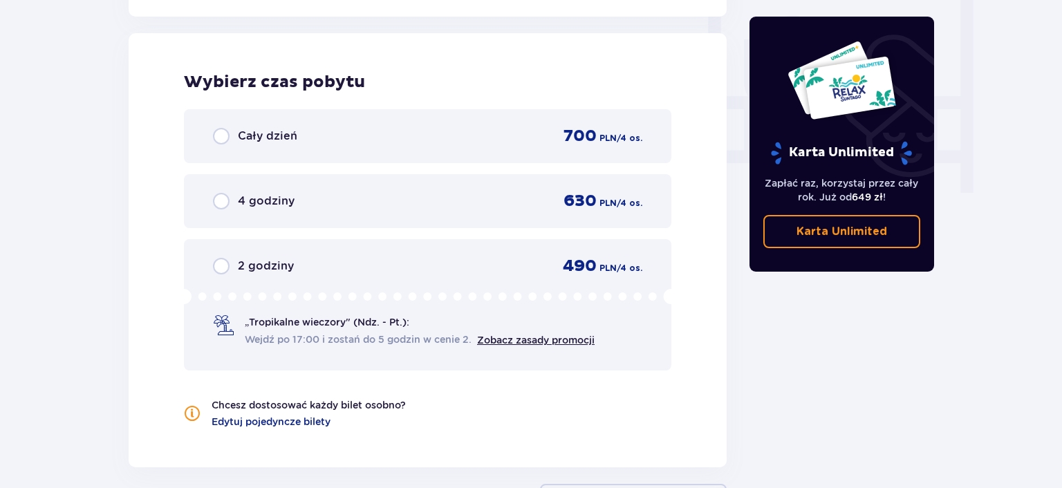
click at [223, 137] on input "radio" at bounding box center [221, 136] width 17 height 17
radio input "true"
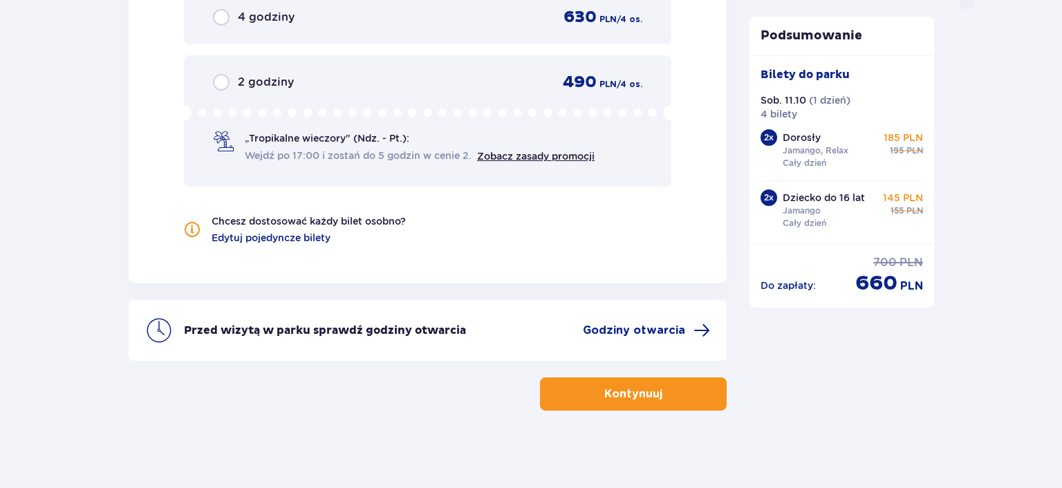
scroll to position [1485, 0]
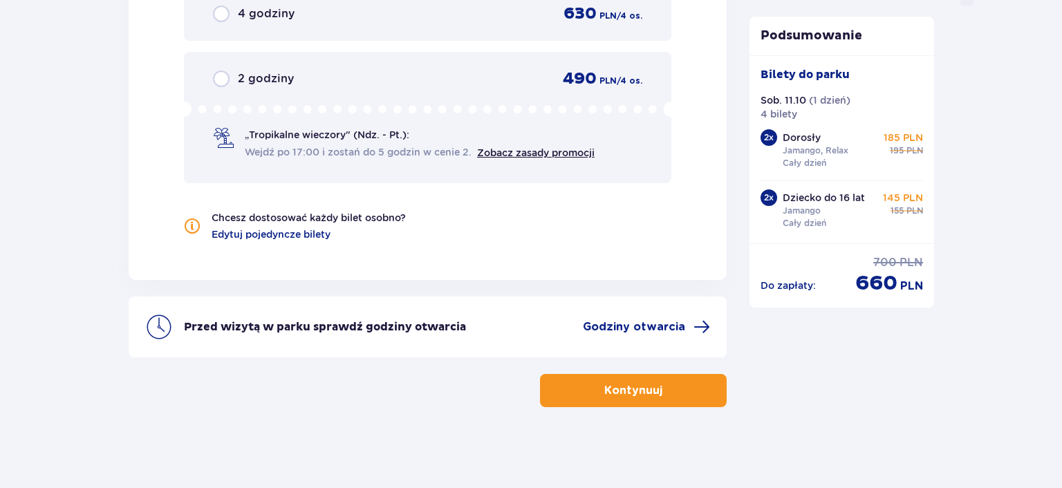
click at [648, 386] on p "Kontynuuj" at bounding box center [633, 390] width 58 height 15
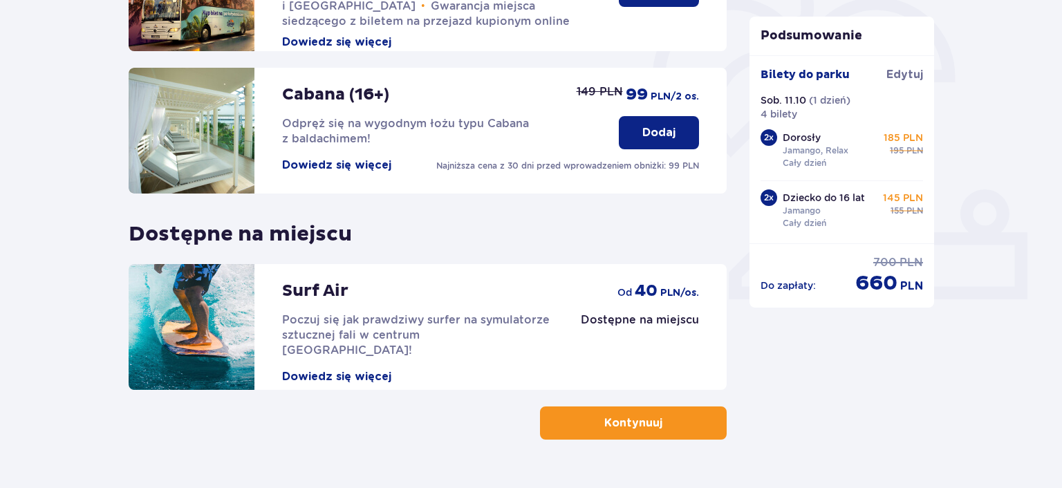
scroll to position [449, 0]
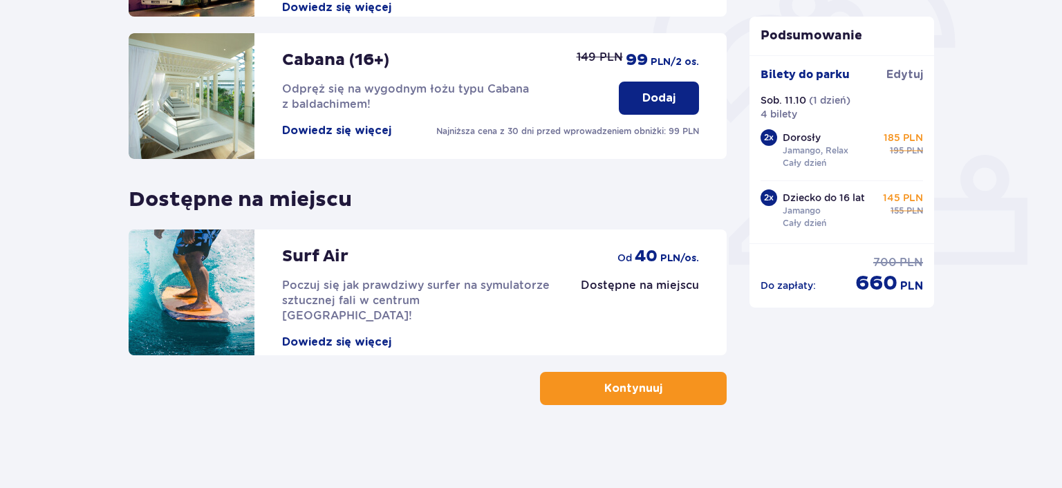
click at [660, 386] on span "button" at bounding box center [665, 388] width 17 height 17
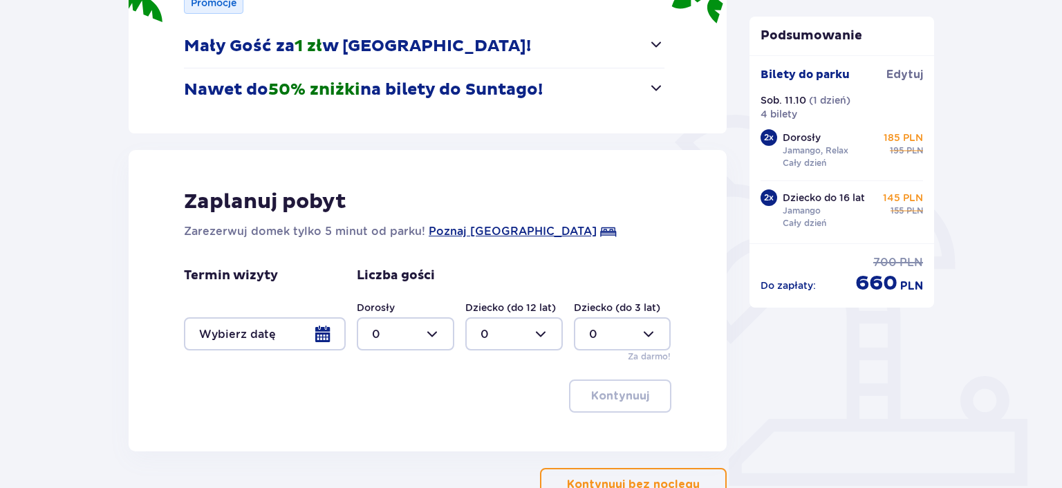
scroll to position [300, 0]
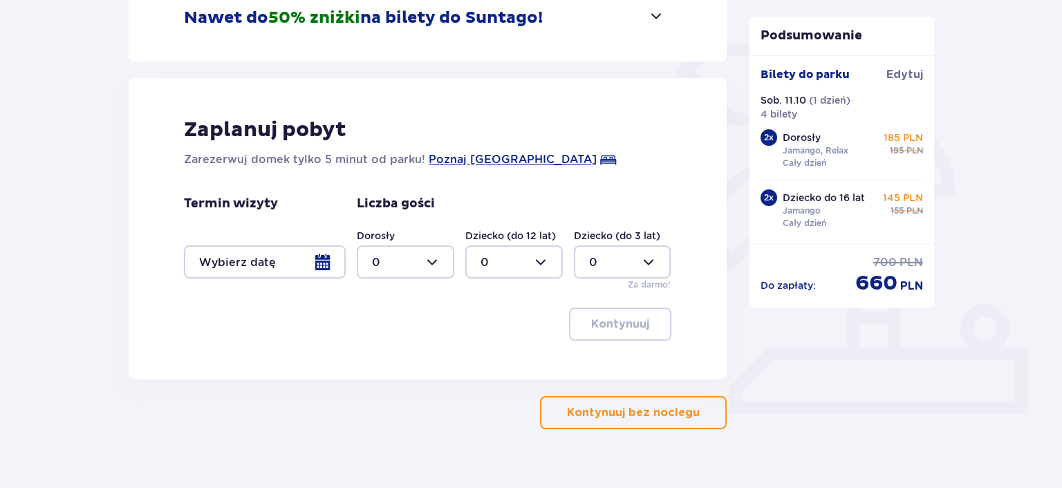
click at [621, 421] on button "Kontynuuj bez noclegu" at bounding box center [633, 412] width 187 height 33
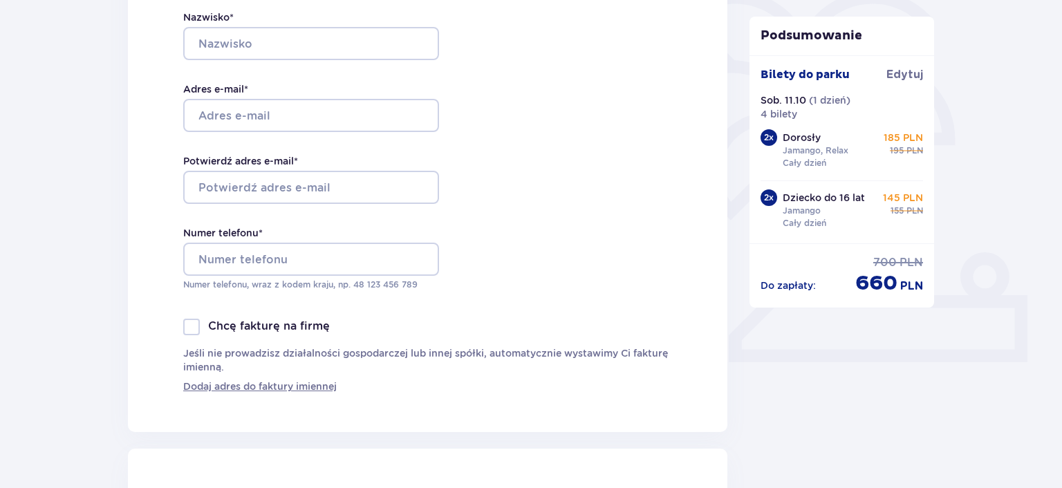
scroll to position [218, 0]
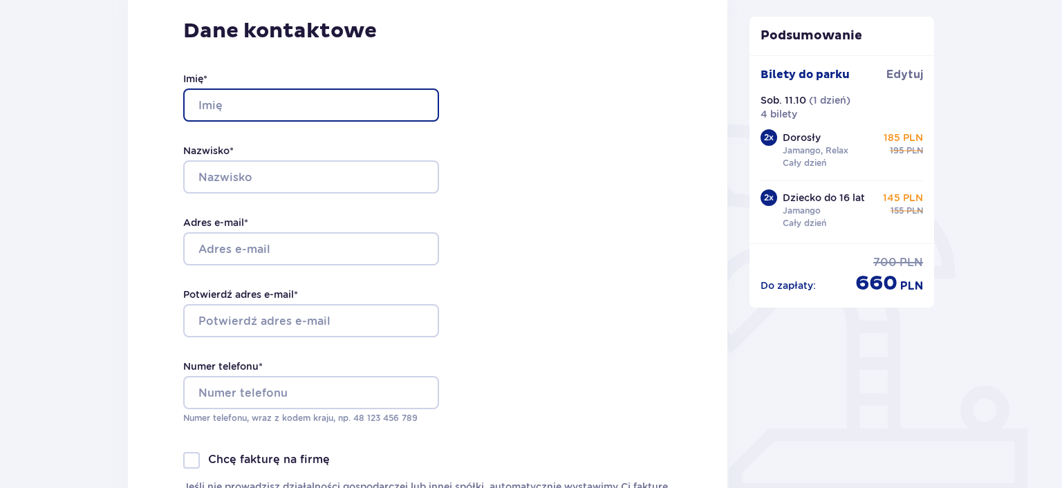
click at [262, 98] on input "Imię *" at bounding box center [311, 104] width 256 height 33
type input "Dariusz"
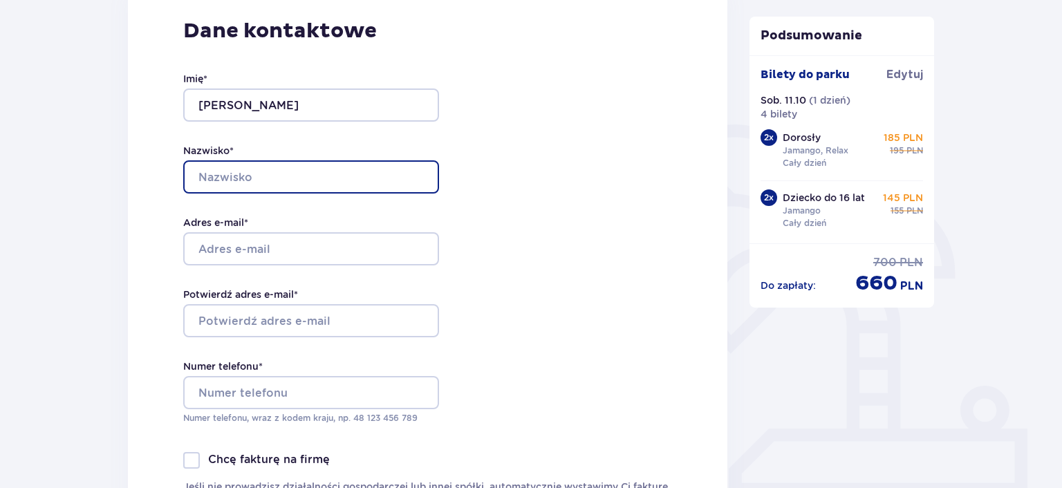
click at [243, 181] on input "Nazwisko *" at bounding box center [311, 176] width 256 height 33
type input "Kotlarz"
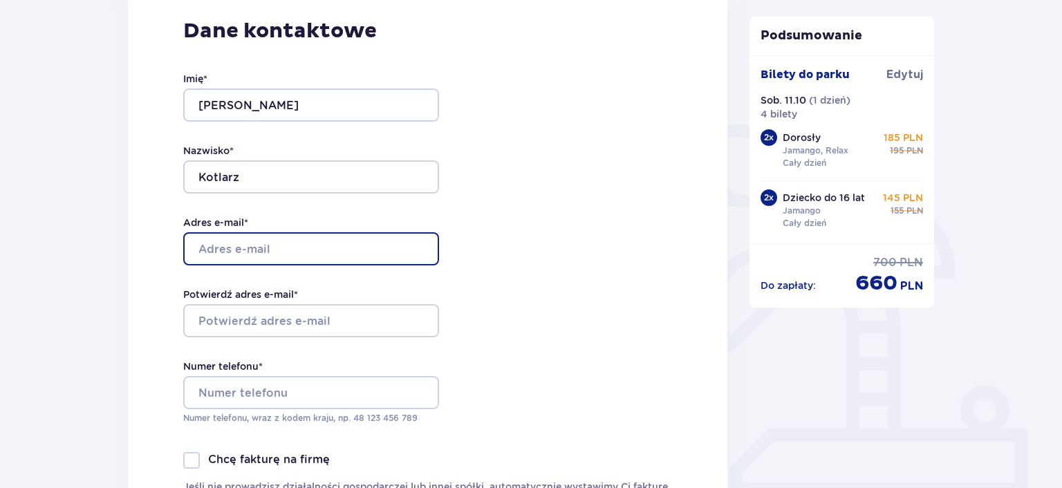
click at [235, 247] on input "Adres e-mail *" at bounding box center [311, 248] width 256 height 33
type input "[PERSON_NAME][DOMAIN_NAME][EMAIL_ADDRESS][DOMAIN_NAME]"
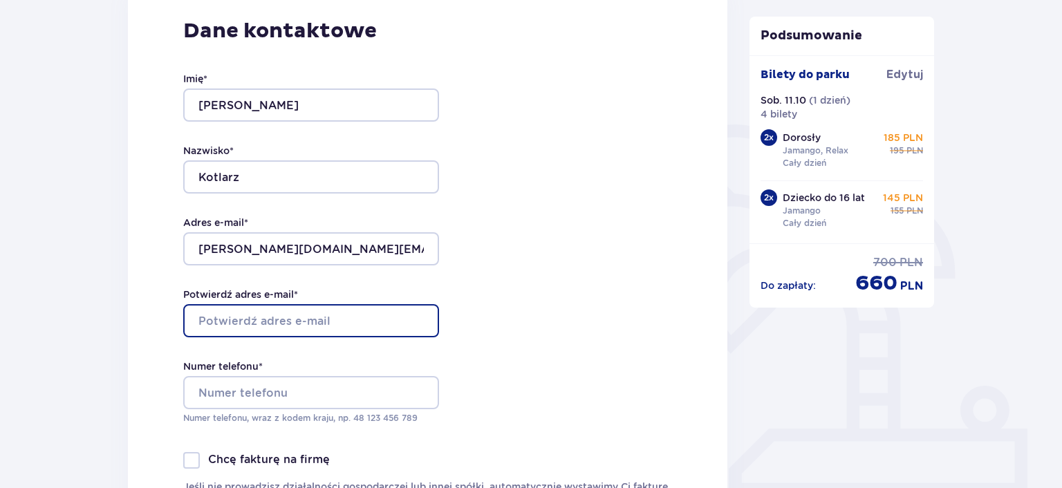
click at [256, 313] on input "Potwierdź adres e-mail *" at bounding box center [311, 320] width 256 height 33
type input "[PERSON_NAME][DOMAIN_NAME][EMAIL_ADDRESS][DOMAIN_NAME]"
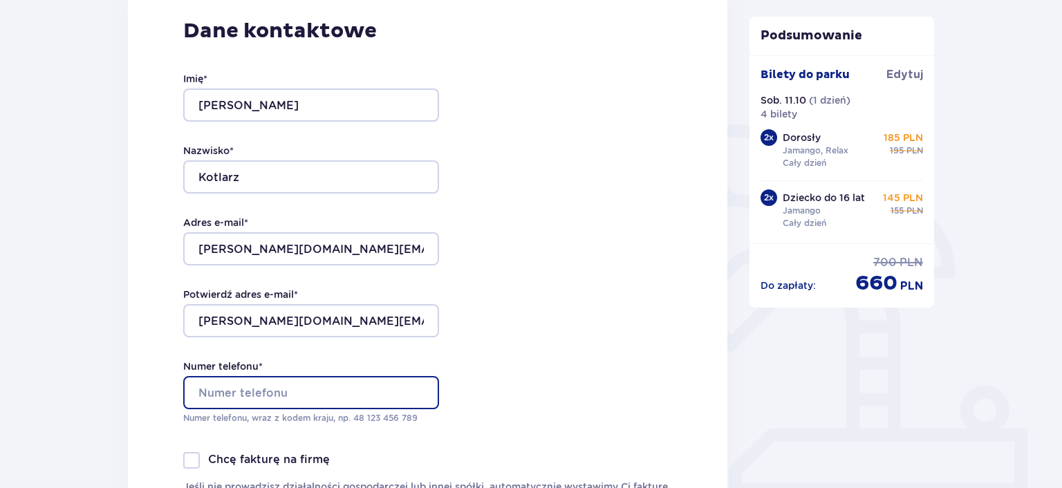
click at [218, 392] on input "Numer telefonu *" at bounding box center [311, 392] width 256 height 33
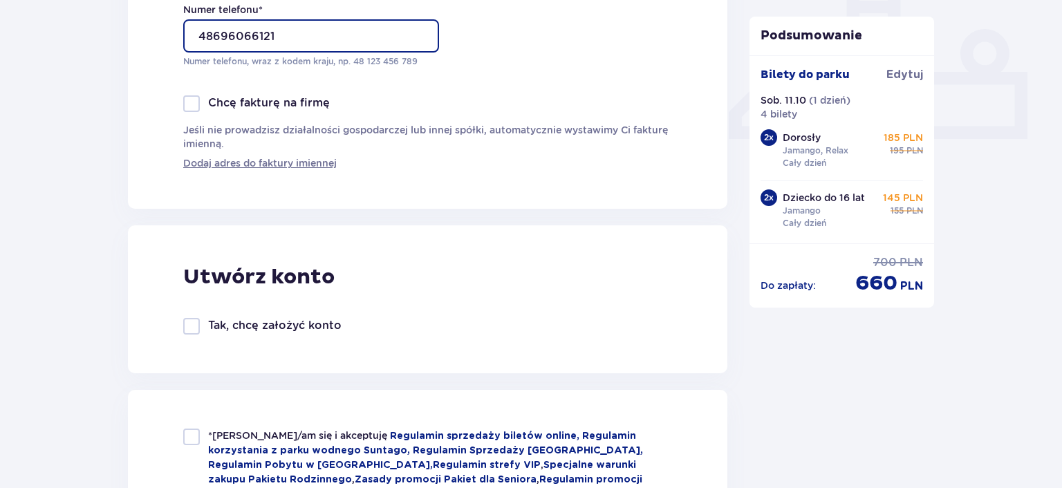
scroll to position [657, 0]
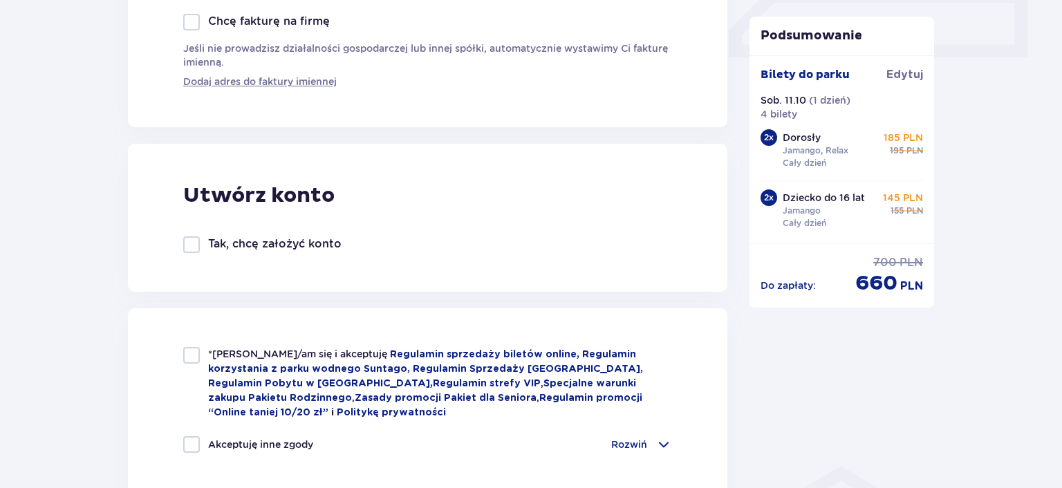
type input "48696066121"
click at [195, 357] on div at bounding box center [191, 355] width 17 height 17
checkbox input "true"
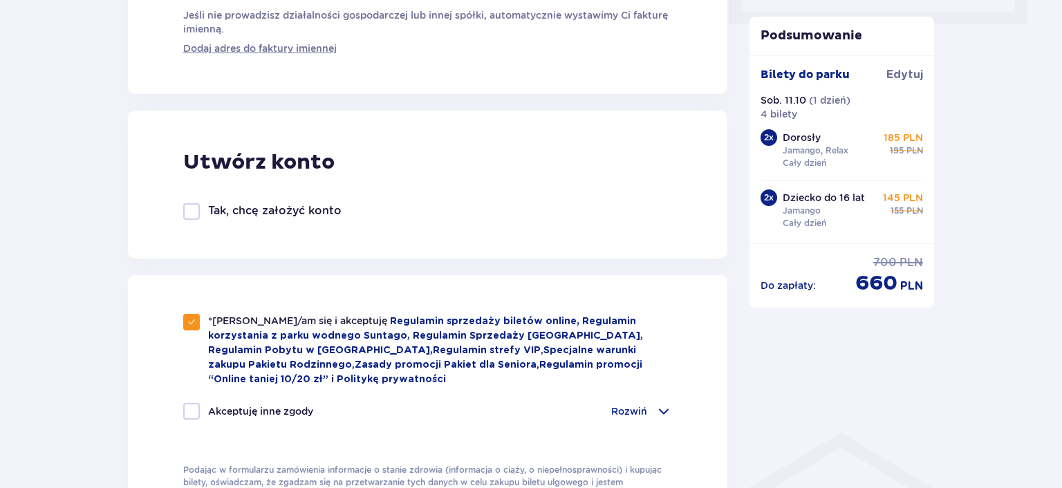
scroll to position [730, 0]
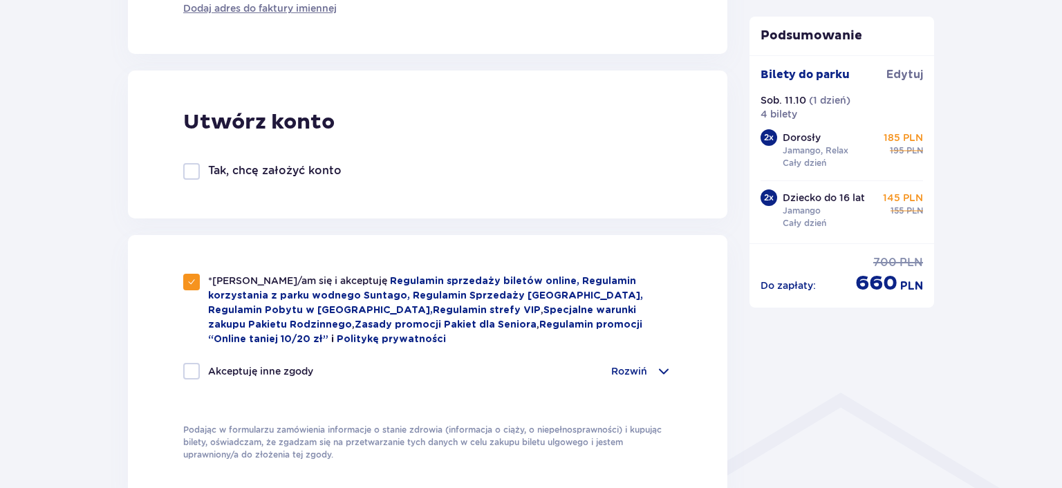
click at [665, 369] on span at bounding box center [663, 371] width 17 height 17
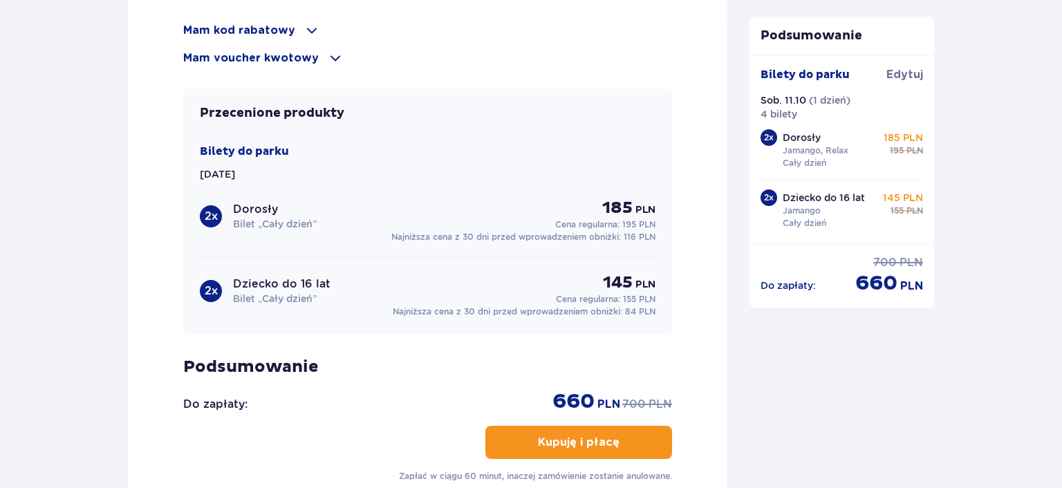
scroll to position [1678, 0]
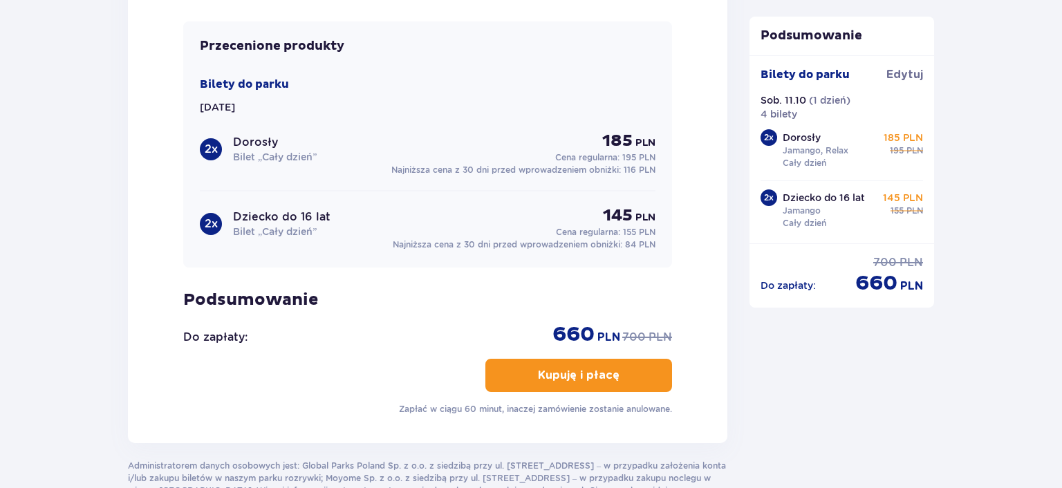
click at [603, 370] on p "Kupuję i płacę" at bounding box center [579, 375] width 82 height 15
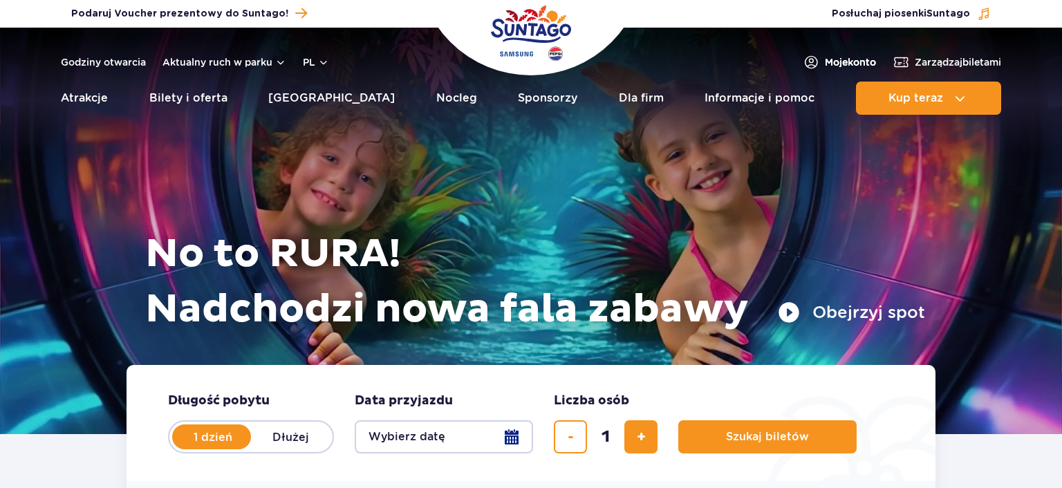
click at [834, 62] on span "Moje konto" at bounding box center [850, 62] width 51 height 14
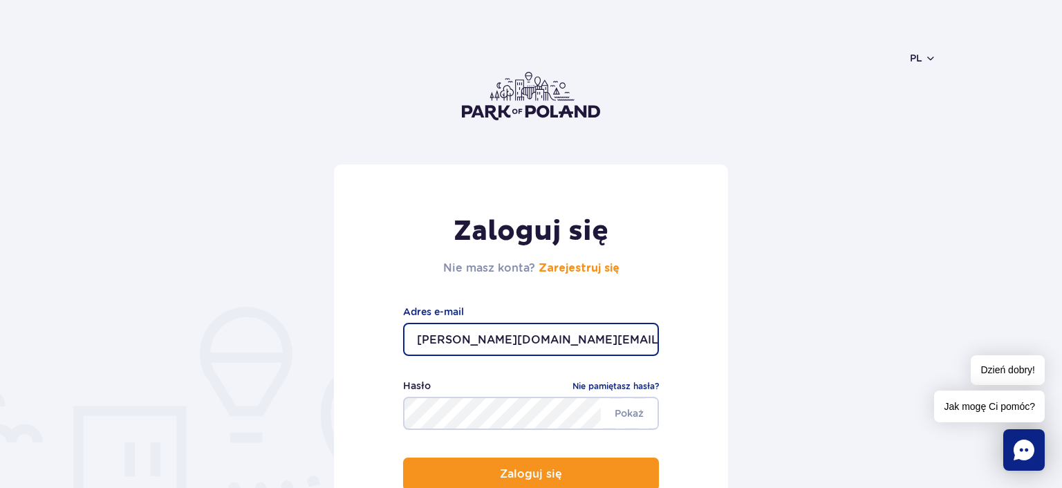
type input "[PERSON_NAME][DOMAIN_NAME][EMAIL_ADDRESS][DOMAIN_NAME]"
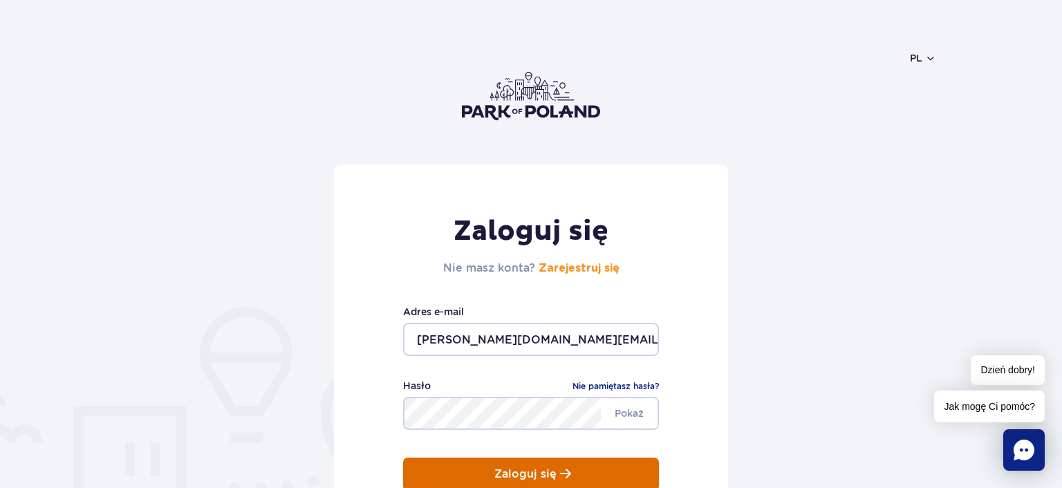
click at [510, 467] on button "Zaloguj się" at bounding box center [531, 474] width 256 height 33
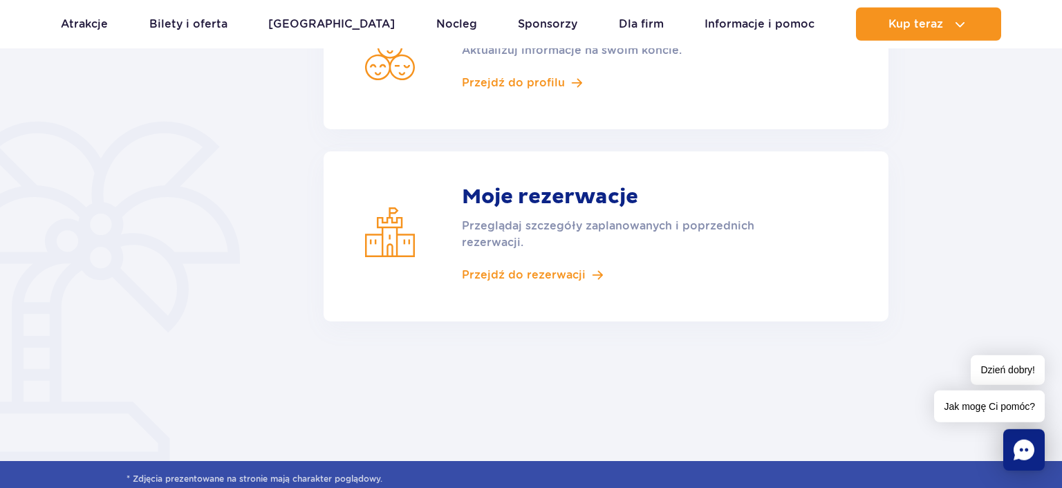
scroll to position [365, 0]
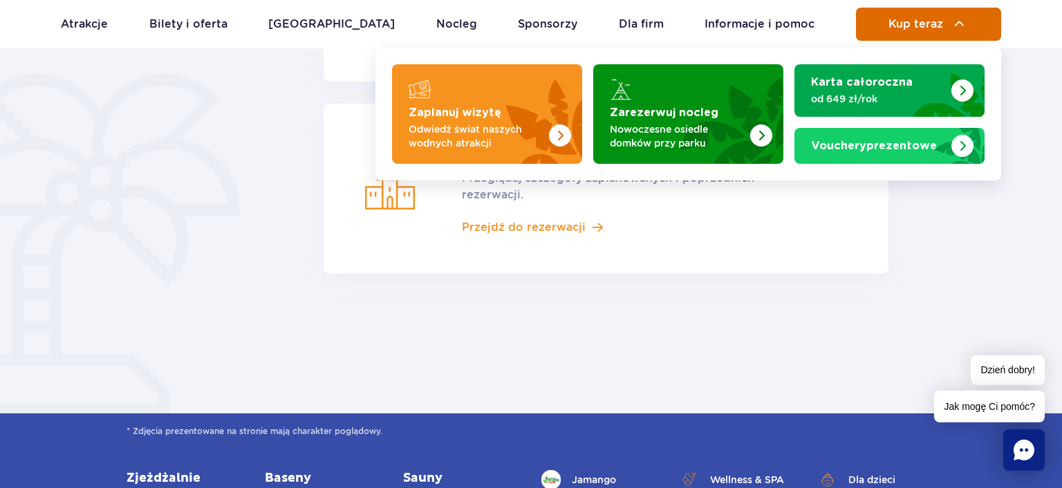
click at [951, 21] on img at bounding box center [959, 24] width 17 height 17
click at [901, 26] on span "Kup teraz" at bounding box center [915, 24] width 55 height 12
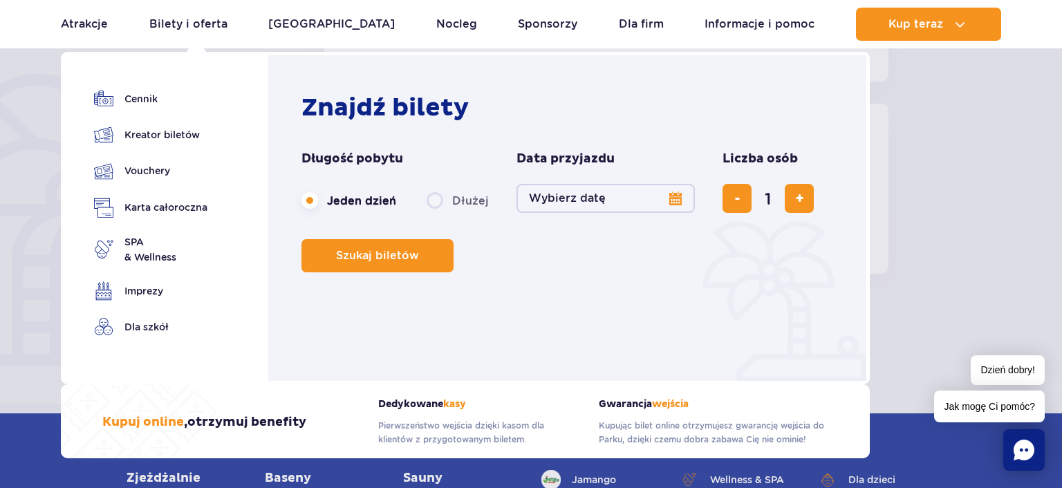
click at [668, 198] on button "Wybierz datę" at bounding box center [605, 198] width 178 height 29
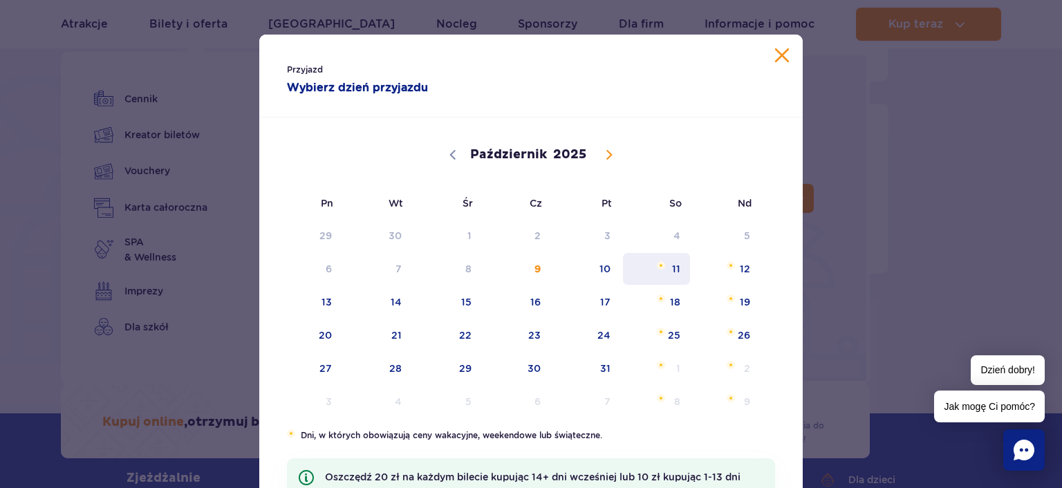
click at [675, 270] on span "11" at bounding box center [656, 269] width 70 height 32
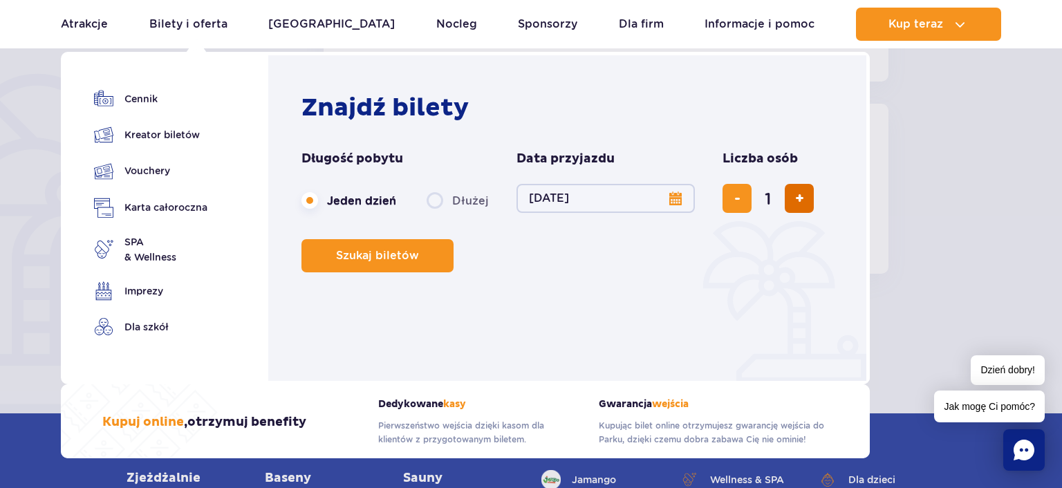
click at [789, 194] on button "dodaj bilet" at bounding box center [799, 198] width 29 height 29
click at [806, 202] on button "dodaj bilet" at bounding box center [799, 198] width 29 height 29
type input "4"
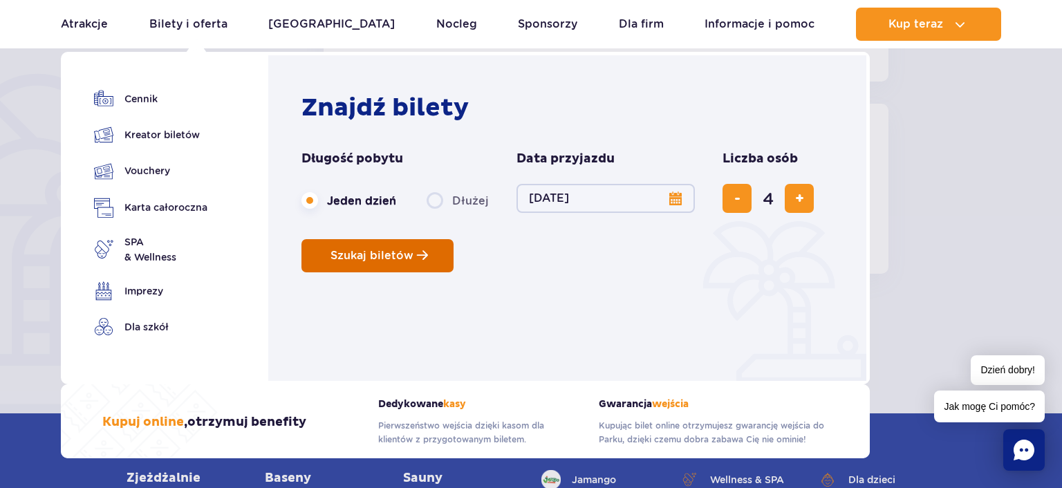
click at [372, 261] on span "Szukaj biletów" at bounding box center [371, 256] width 83 height 12
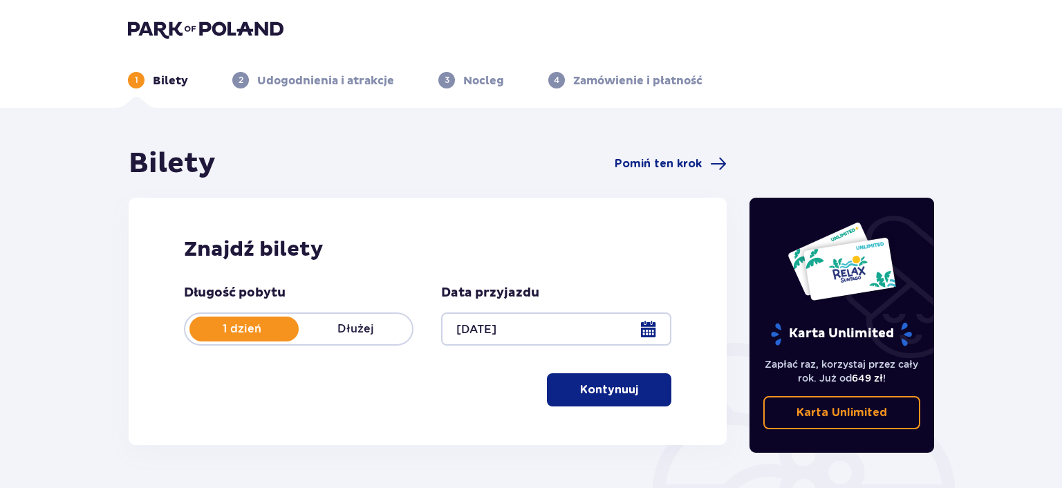
click at [601, 393] on p "Kontynuuj" at bounding box center [609, 389] width 58 height 15
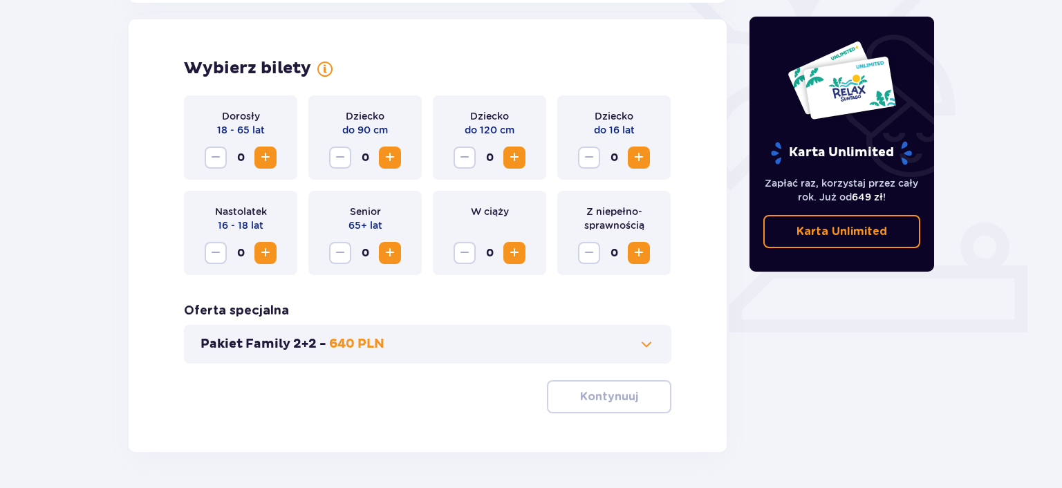
scroll to position [384, 0]
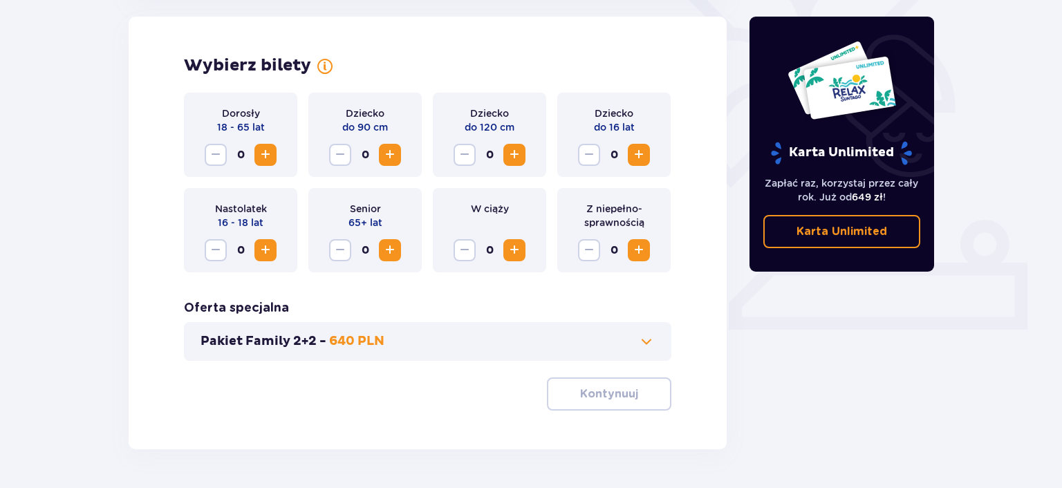
click at [268, 154] on span "Zwiększ" at bounding box center [265, 155] width 17 height 17
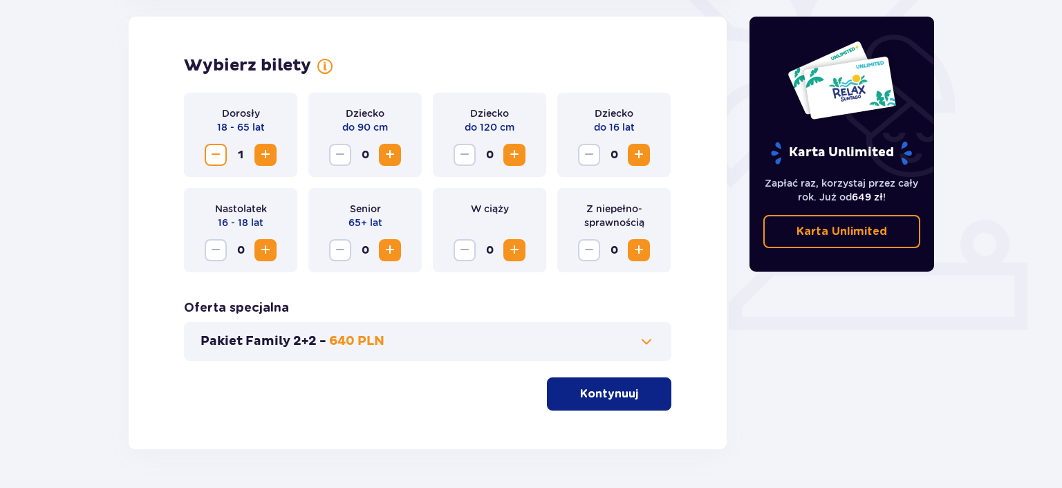
click at [268, 154] on span "Zwiększ" at bounding box center [265, 155] width 17 height 17
click at [640, 160] on span "Zwiększ" at bounding box center [638, 155] width 17 height 17
click at [621, 397] on p "Kontynuuj" at bounding box center [609, 393] width 58 height 15
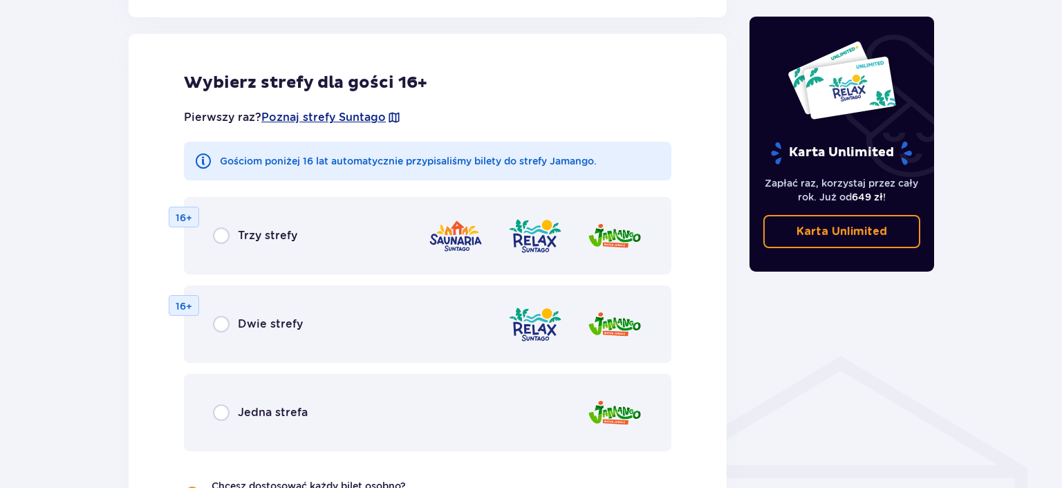
scroll to position [767, 0]
click at [223, 325] on input "radio" at bounding box center [221, 323] width 17 height 17
radio input "true"
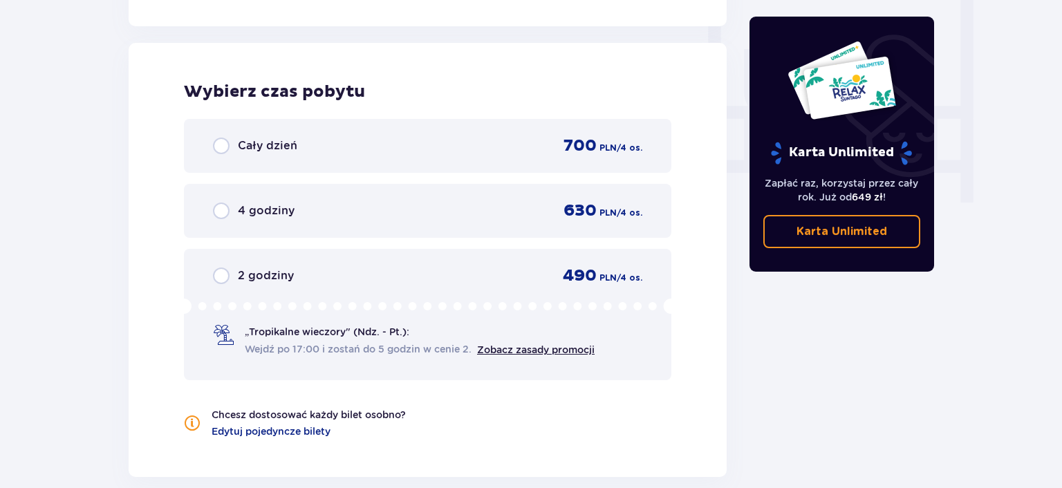
scroll to position [1298, 0]
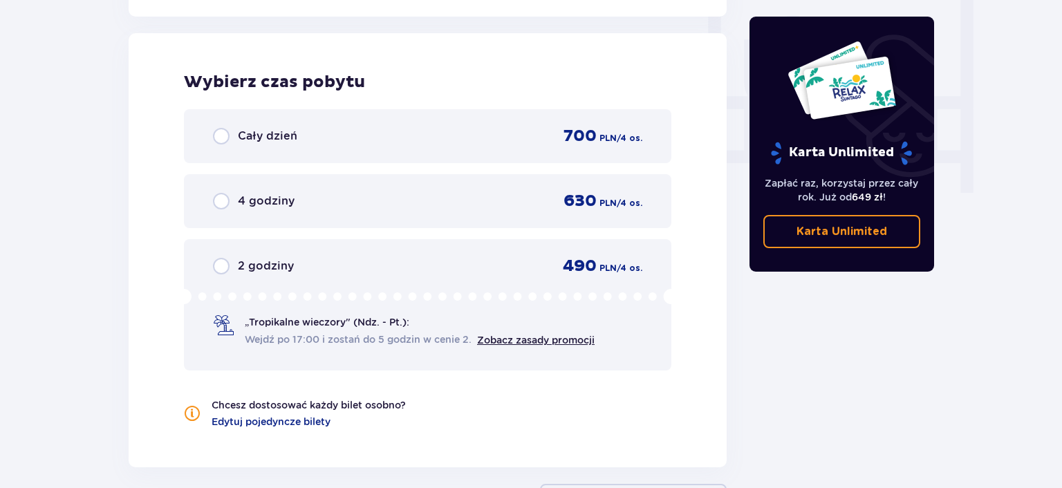
click at [225, 137] on input "radio" at bounding box center [221, 136] width 17 height 17
radio input "true"
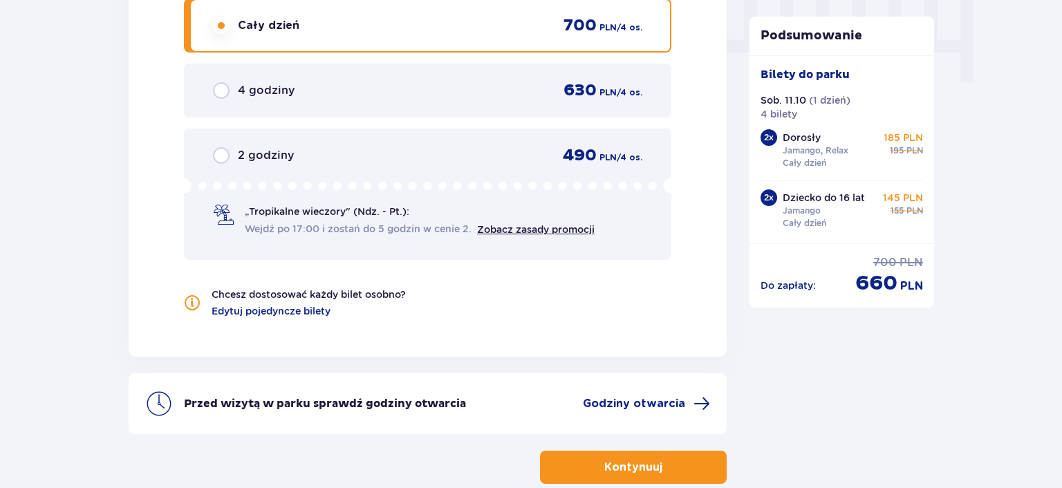
scroll to position [1475, 0]
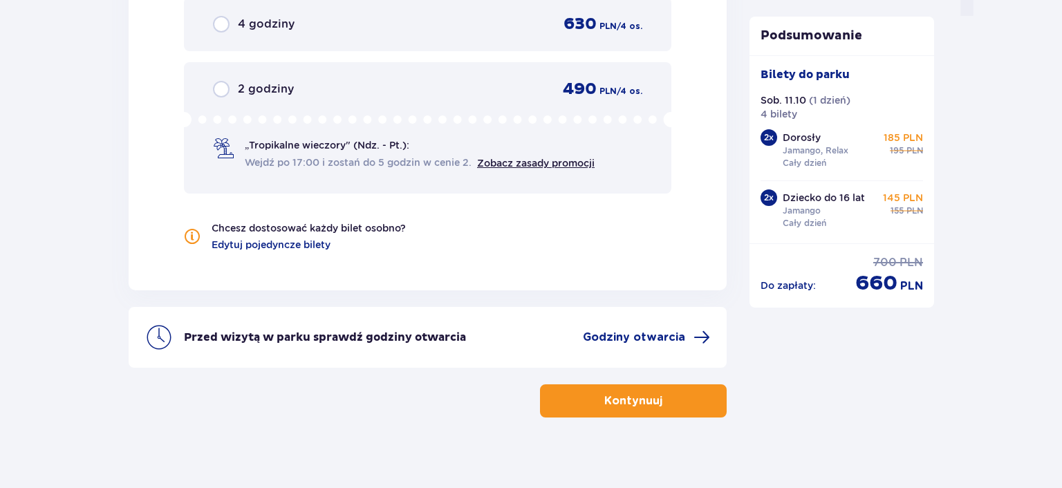
click at [632, 397] on p "Kontynuuj" at bounding box center [633, 400] width 58 height 15
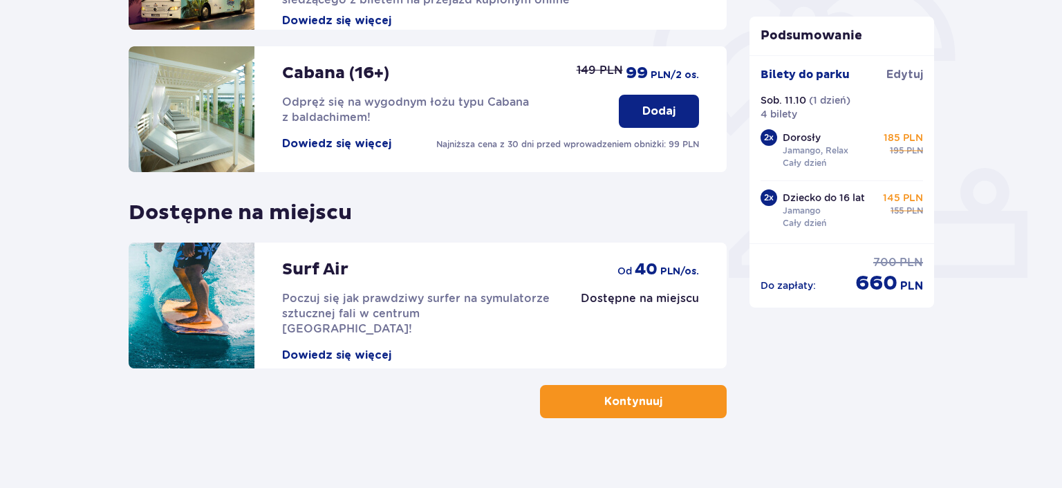
scroll to position [449, 0]
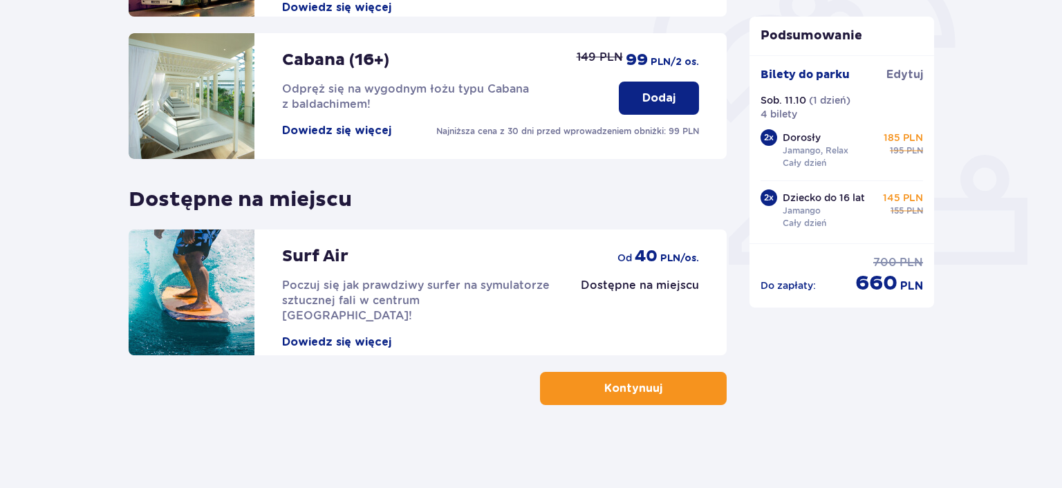
click at [634, 392] on p "Kontynuuj" at bounding box center [633, 388] width 58 height 15
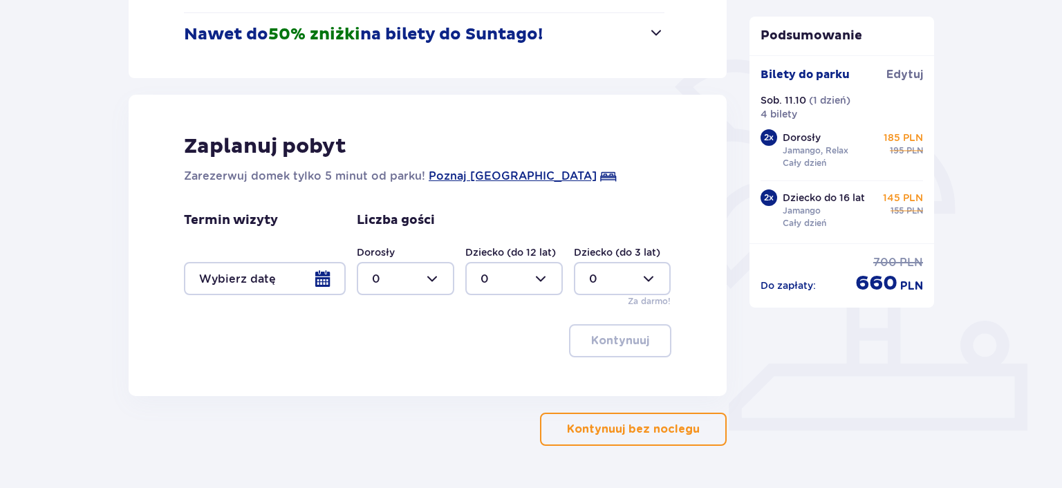
scroll to position [324, 0]
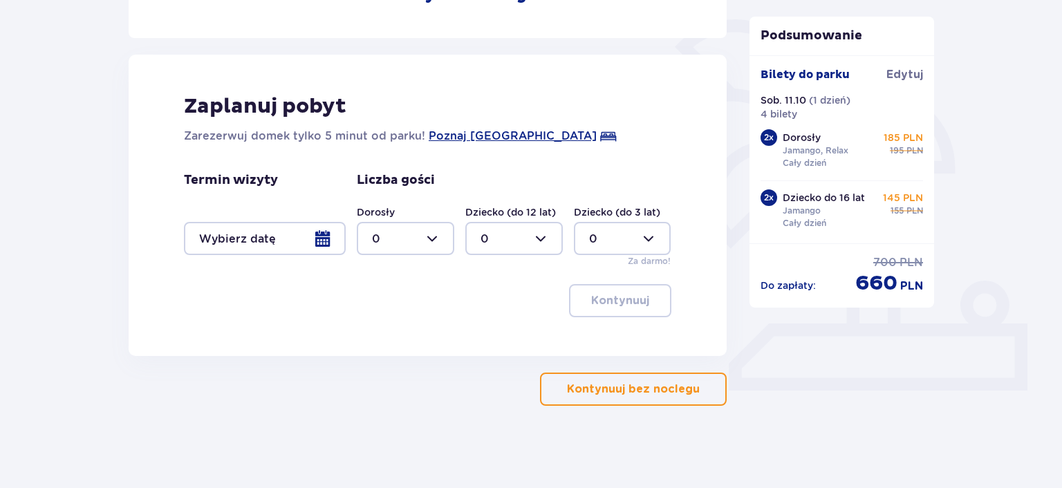
click at [615, 386] on p "Kontynuuj bez noclegu" at bounding box center [633, 389] width 133 height 15
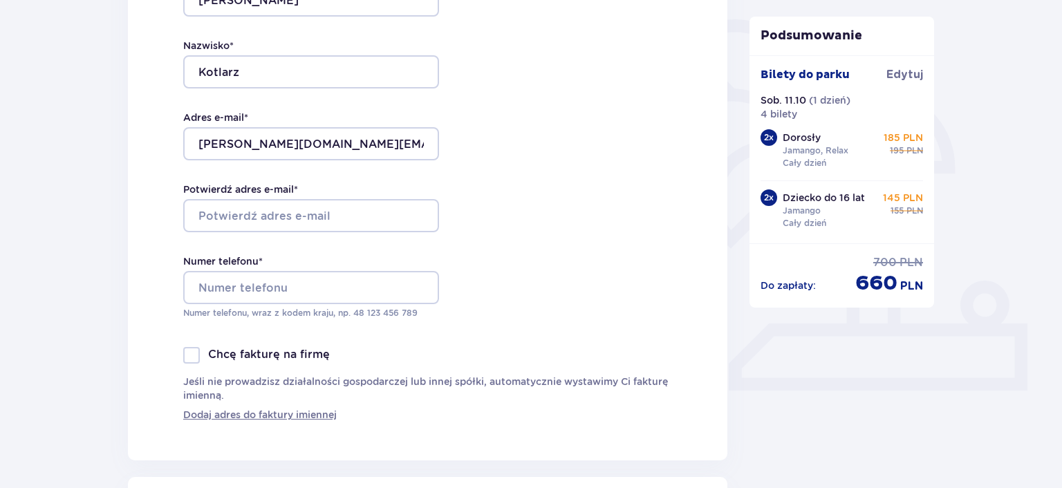
type input "Dariusz"
type input "Kotlarz"
type input "d.kotlarz.me@gmail.com"
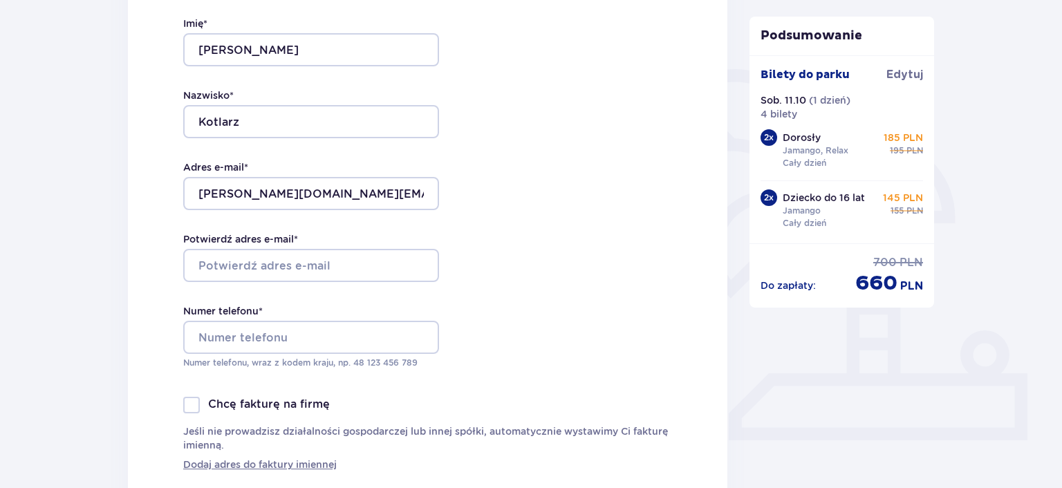
scroll to position [292, 0]
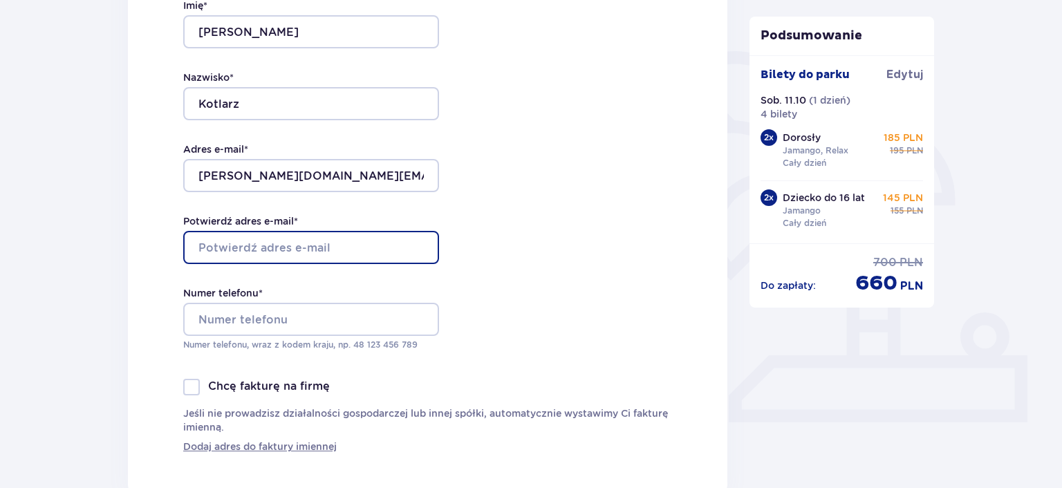
click at [247, 250] on input "Potwierdź adres e-mail *" at bounding box center [311, 247] width 256 height 33
type input "d.kotlarz.me@gmail.com"
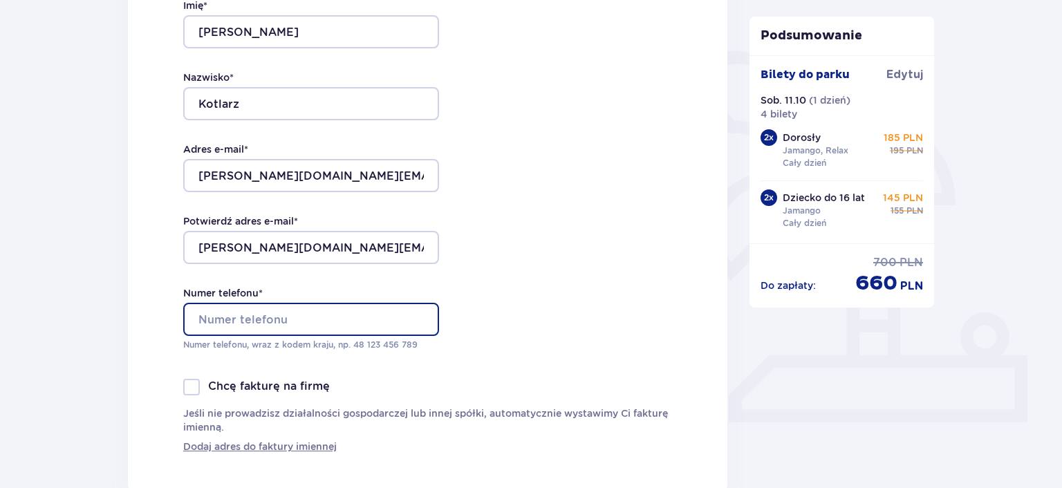
click at [228, 317] on input "Numer telefonu *" at bounding box center [311, 319] width 256 height 33
type input "8"
click at [386, 314] on input "48696066121" at bounding box center [311, 319] width 256 height 33
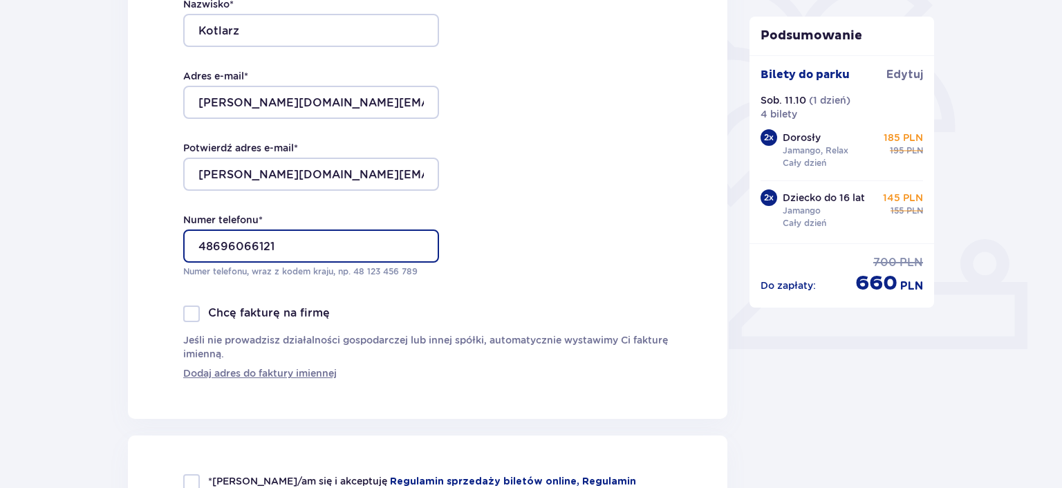
type input "48696066121"
click at [534, 295] on div "Dane kontaktowe Imię * Dariusz Nazwisko * Kotlarz Adres e-mail * d.kotlarz.me@g…" at bounding box center [427, 126] width 599 height 586
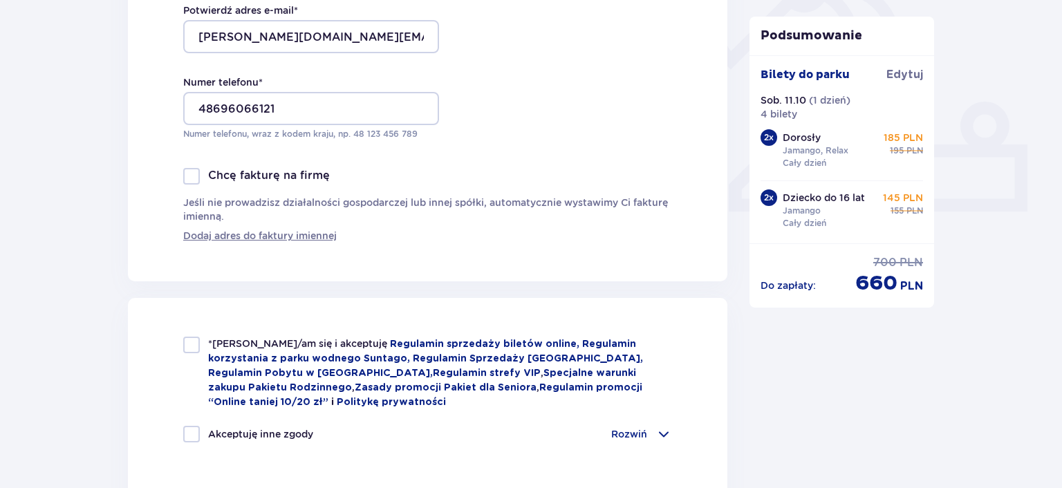
scroll to position [511, 0]
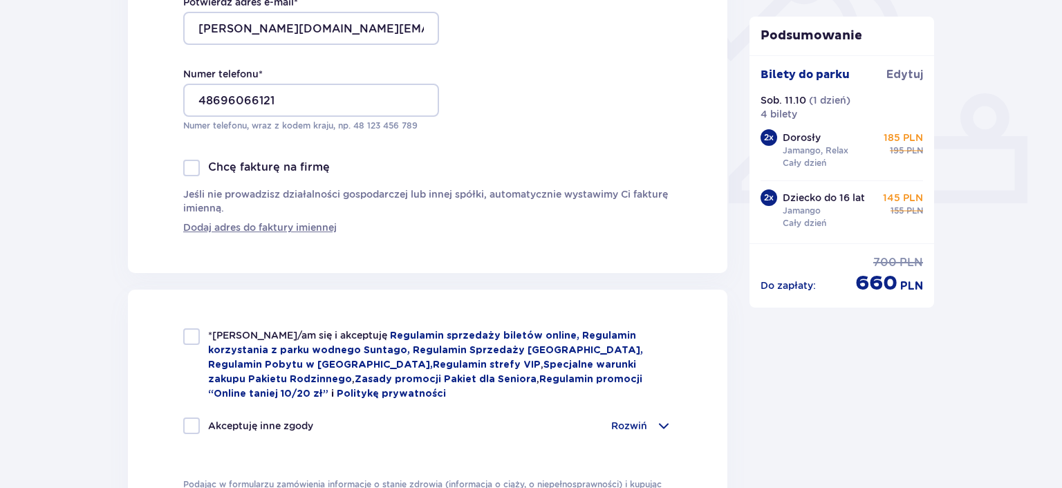
click at [187, 339] on div at bounding box center [191, 336] width 17 height 17
checkbox input "true"
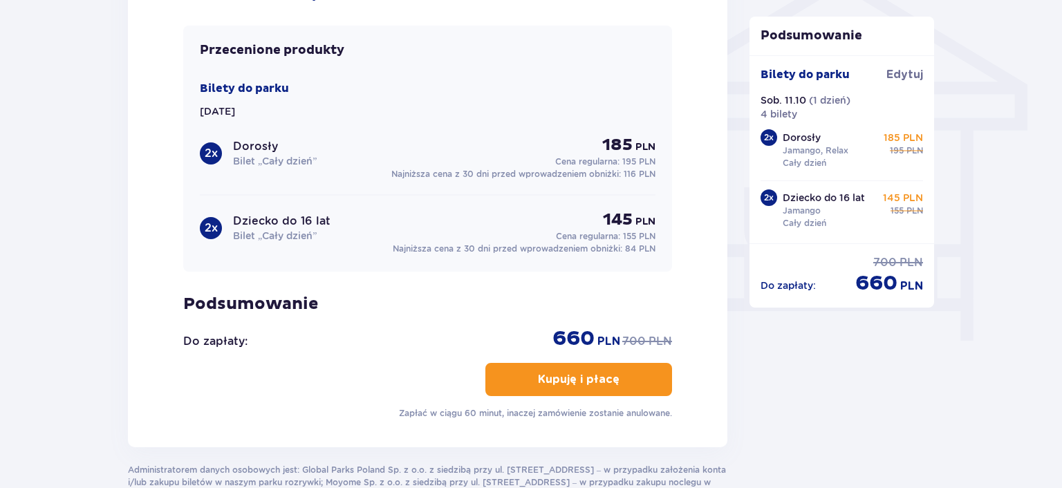
scroll to position [1168, 0]
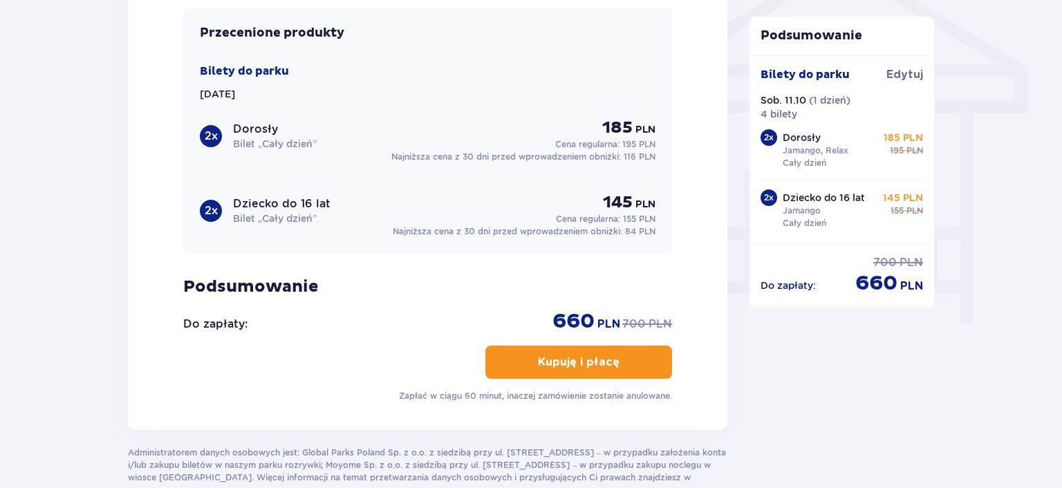
click at [557, 361] on p "Kupuję i płacę" at bounding box center [579, 362] width 82 height 15
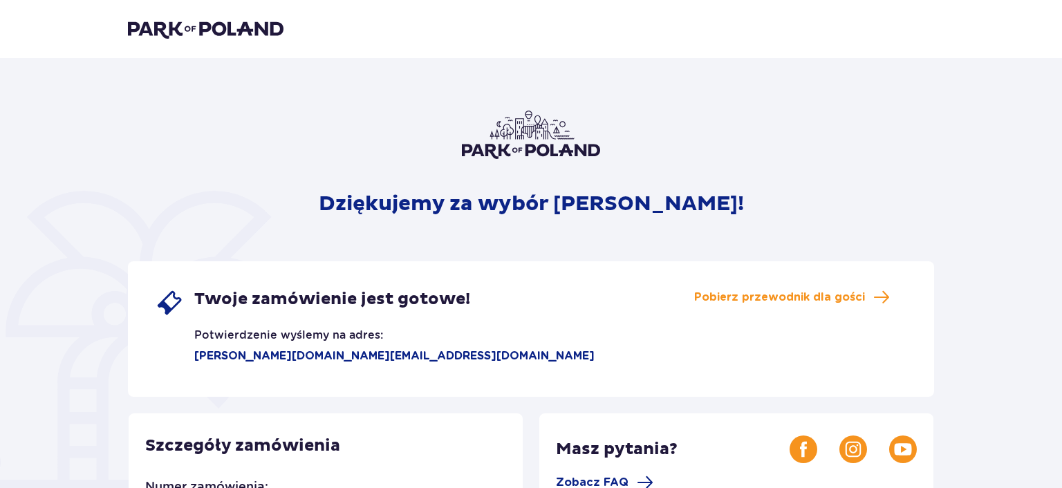
click at [223, 30] on img at bounding box center [206, 28] width 156 height 19
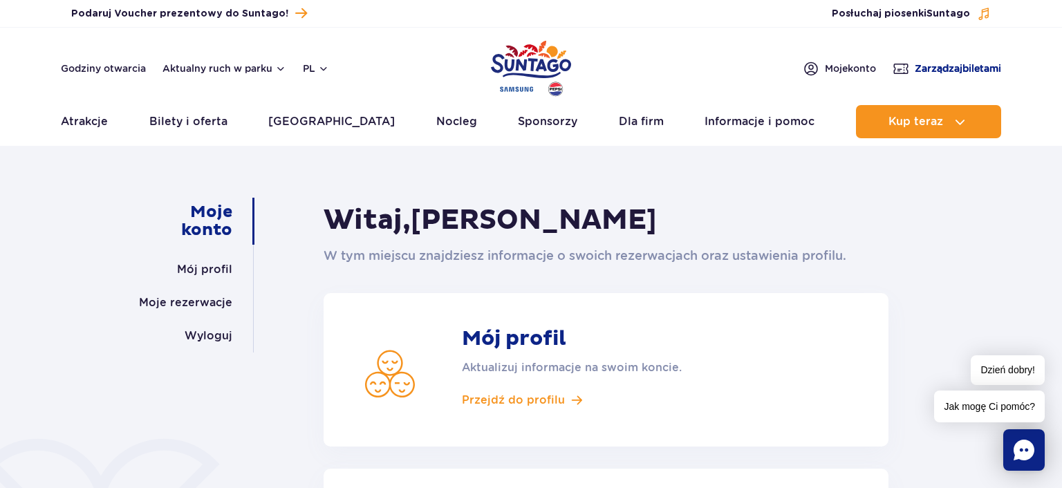
click at [945, 65] on span "Zarządzaj biletami" at bounding box center [958, 69] width 86 height 14
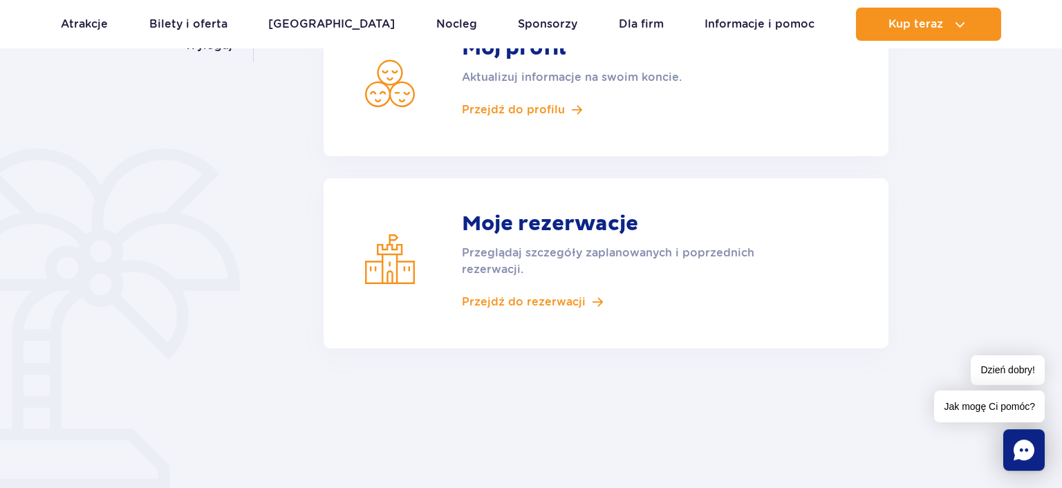
scroll to position [292, 0]
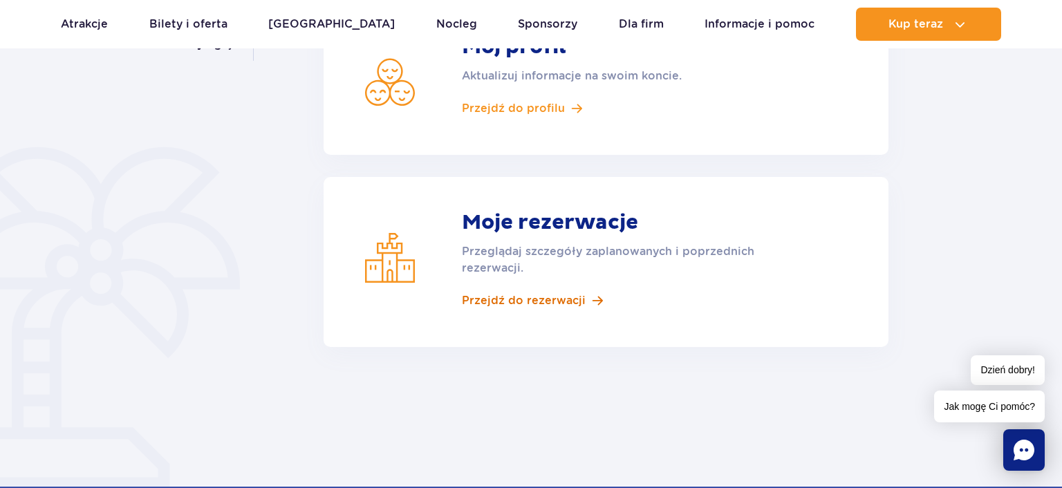
click at [554, 299] on span "Przejdź do rezerwacji" at bounding box center [524, 300] width 124 height 15
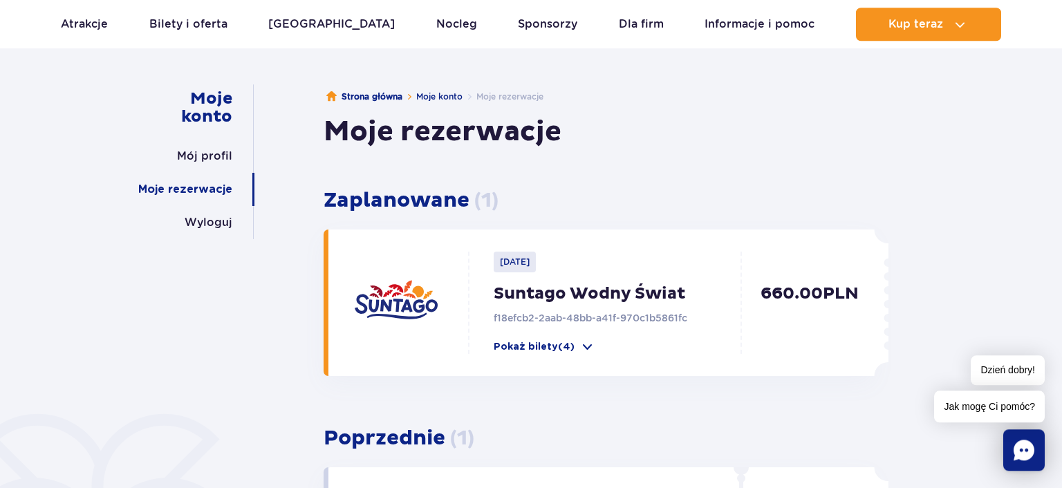
scroll to position [146, 0]
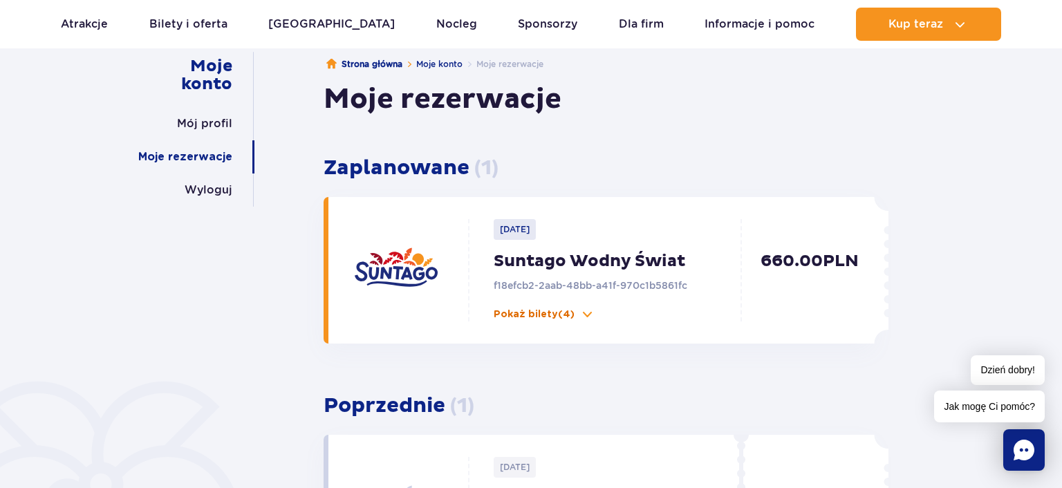
click at [588, 312] on span at bounding box center [587, 315] width 14 height 14
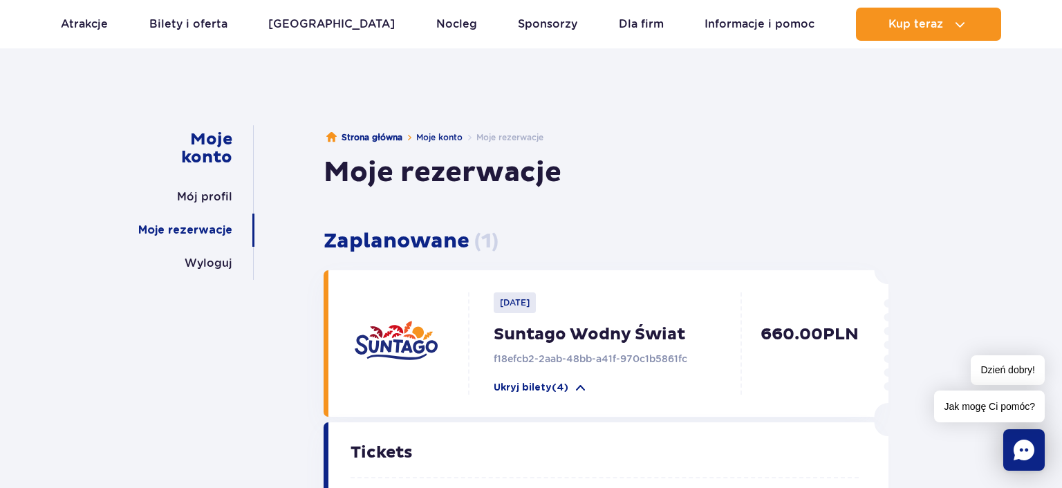
scroll to position [0, 0]
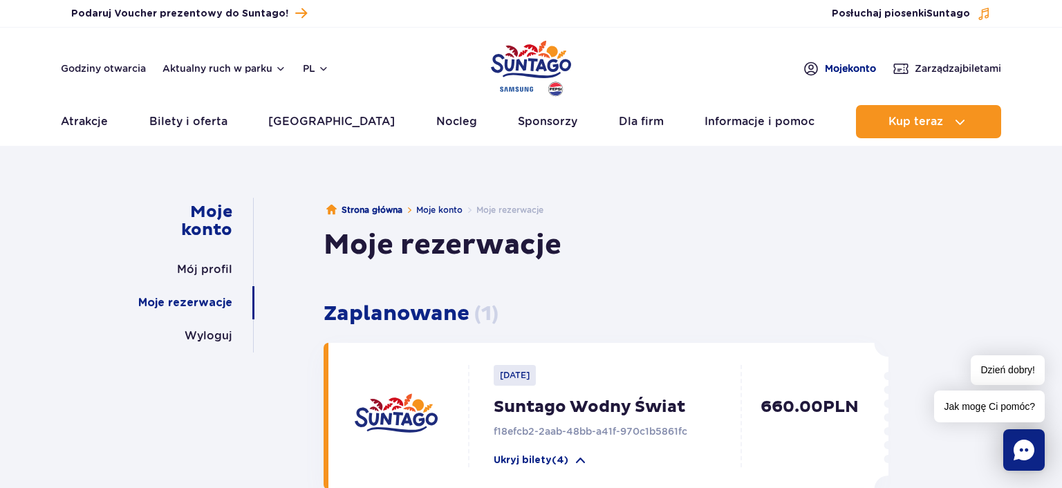
click at [838, 68] on span "Moje konto" at bounding box center [850, 69] width 51 height 14
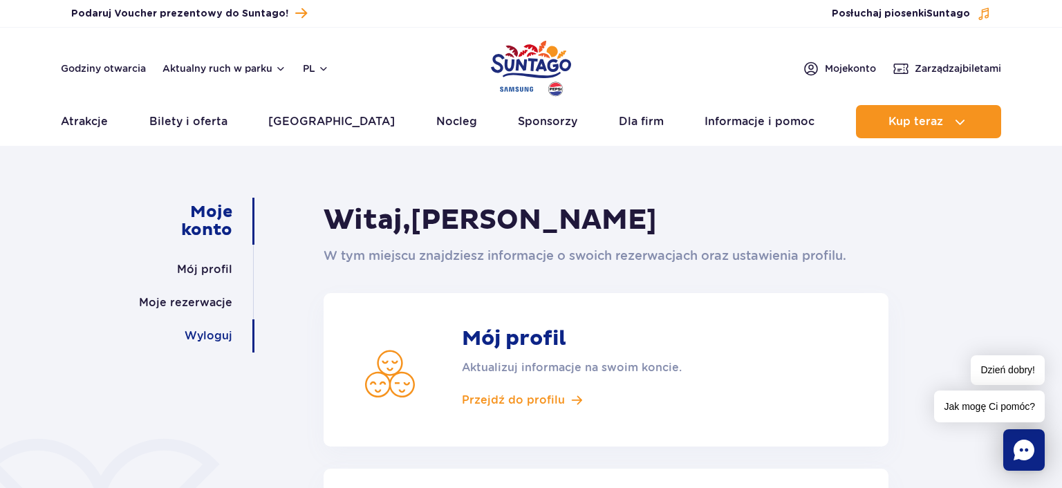
click at [213, 334] on link "Wyloguj" at bounding box center [209, 335] width 48 height 33
